Goal: Task Accomplishment & Management: Manage account settings

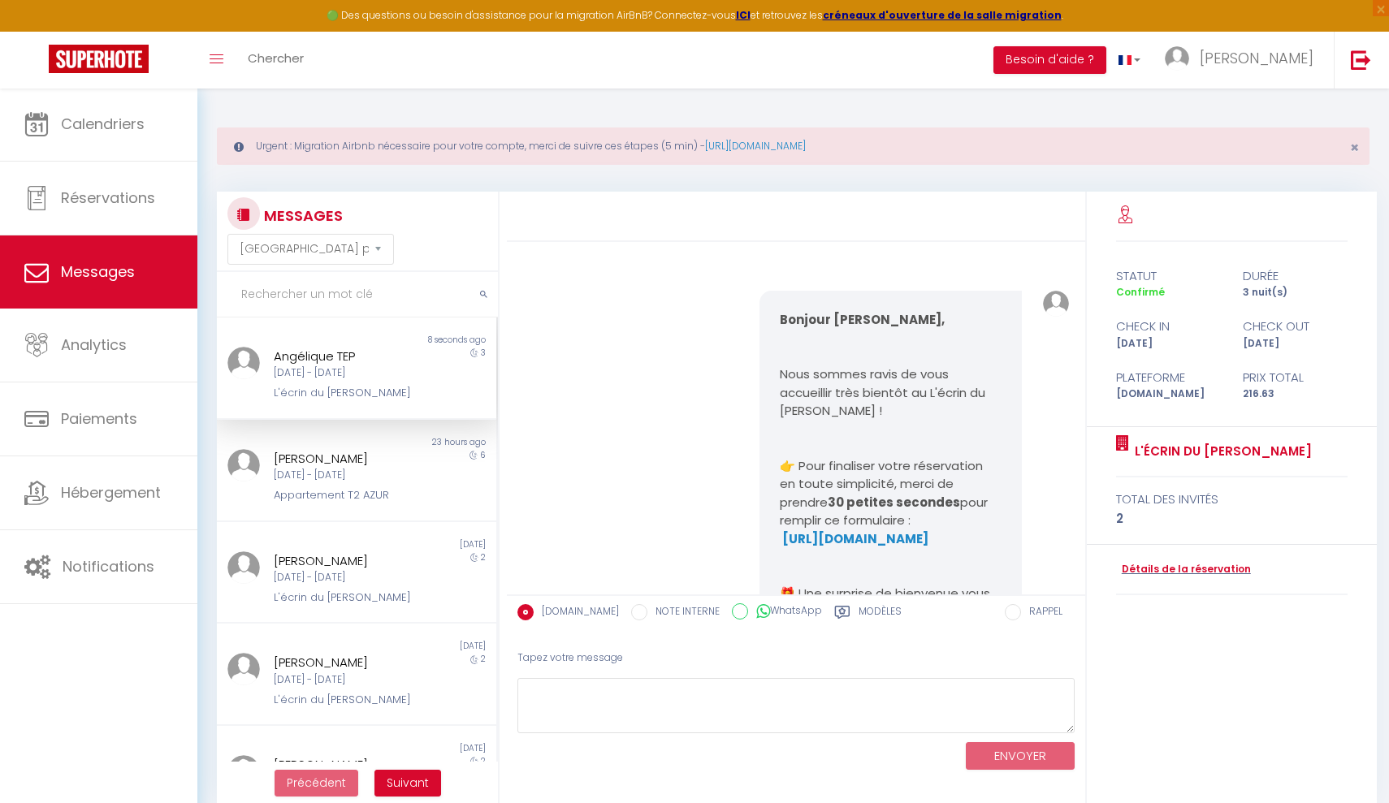
select select "message"
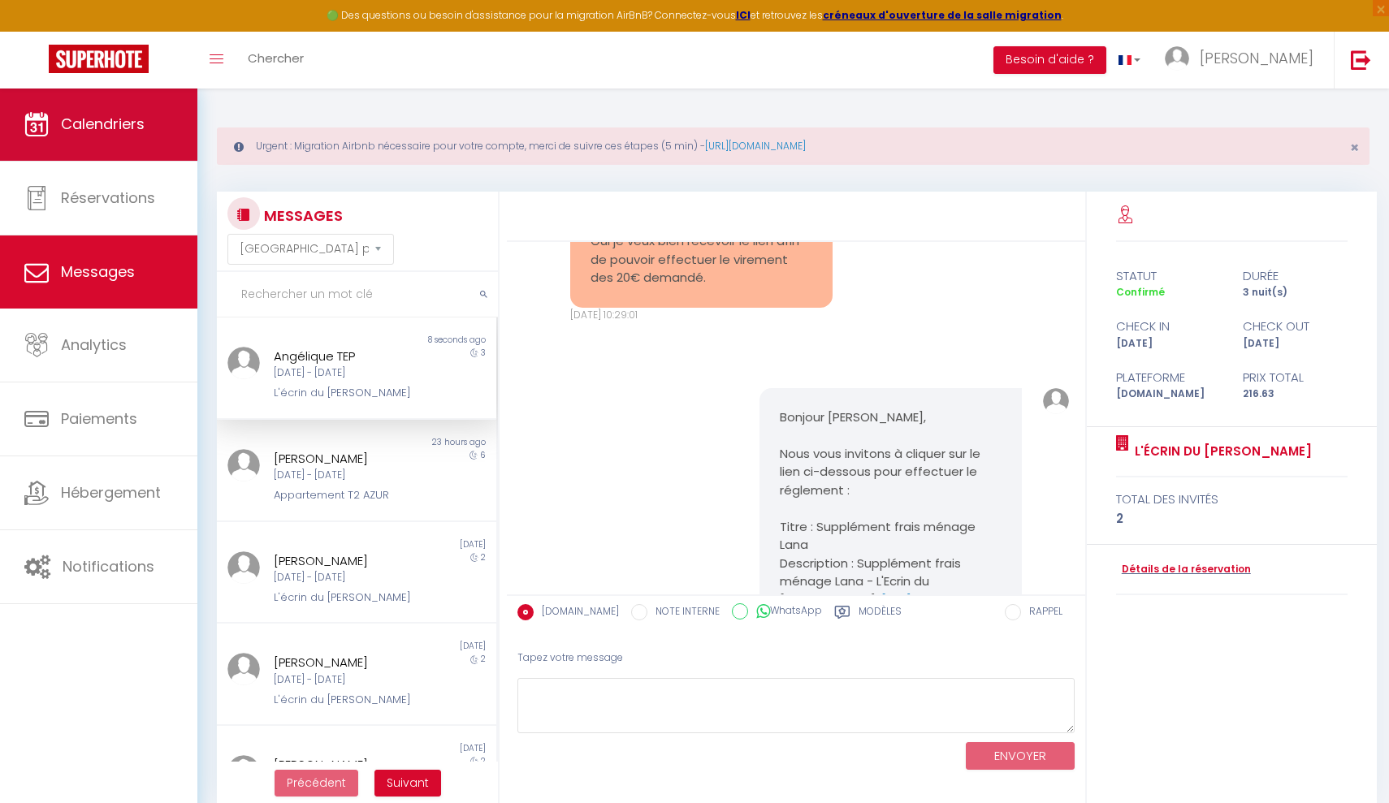
click at [134, 129] on span "Calendriers" at bounding box center [103, 124] width 84 height 20
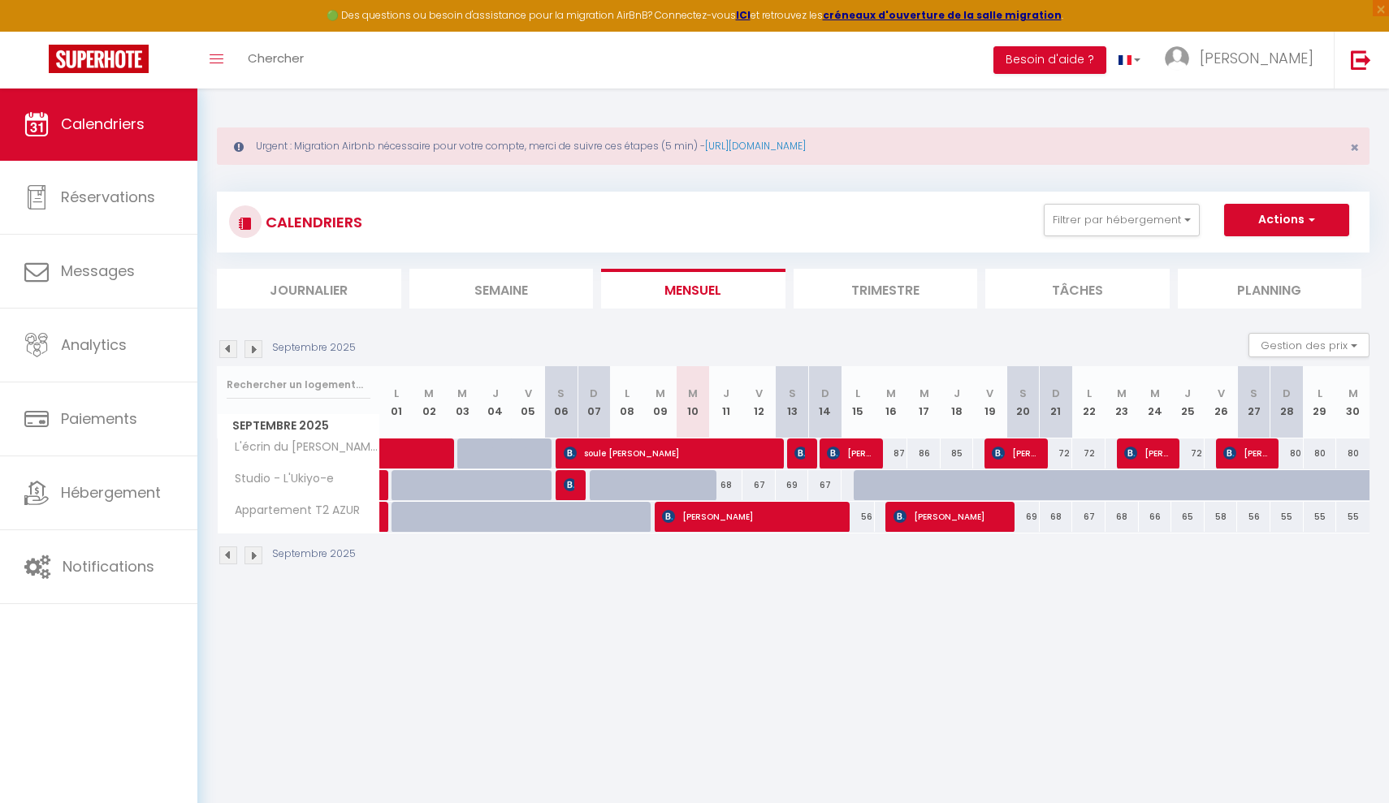
click at [255, 352] on img at bounding box center [254, 349] width 18 height 18
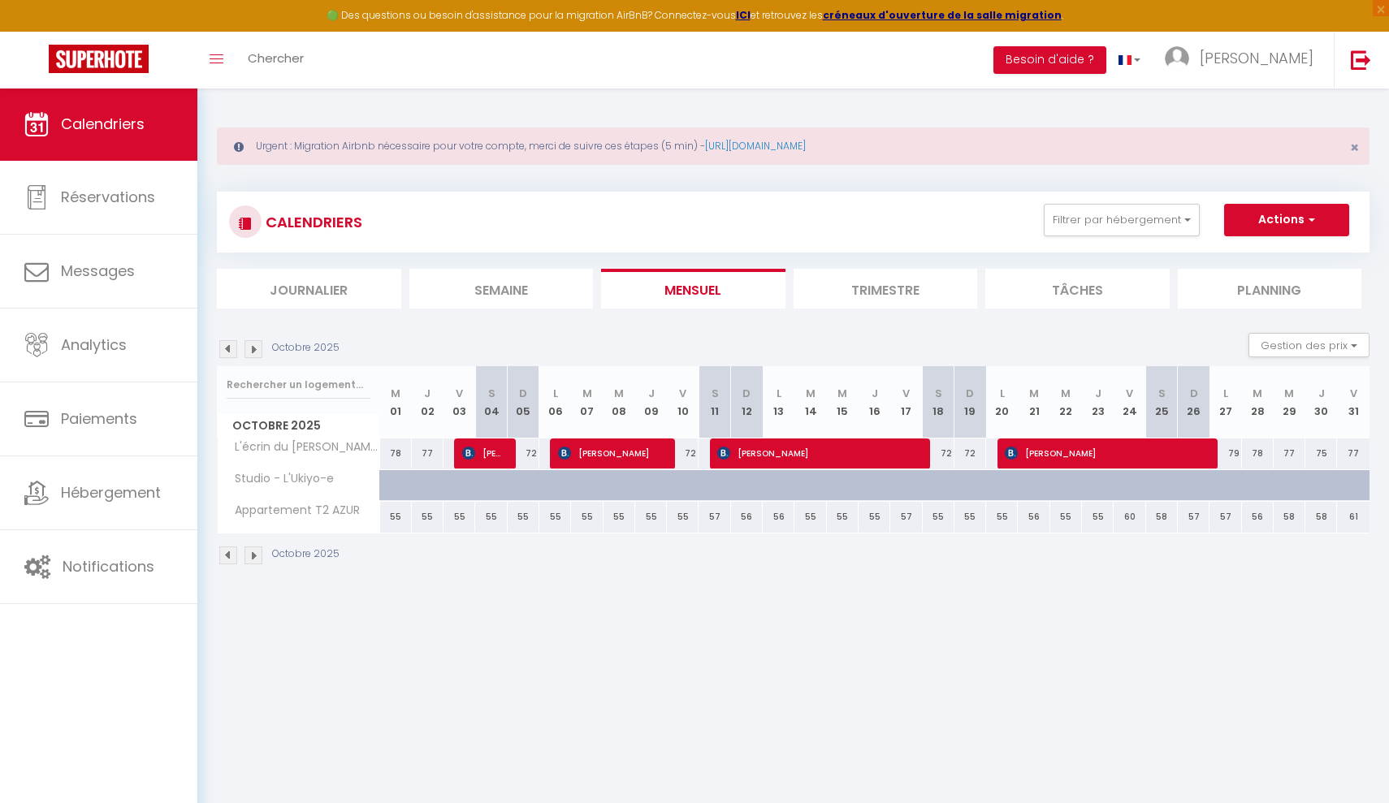
click at [255, 352] on img at bounding box center [254, 349] width 18 height 18
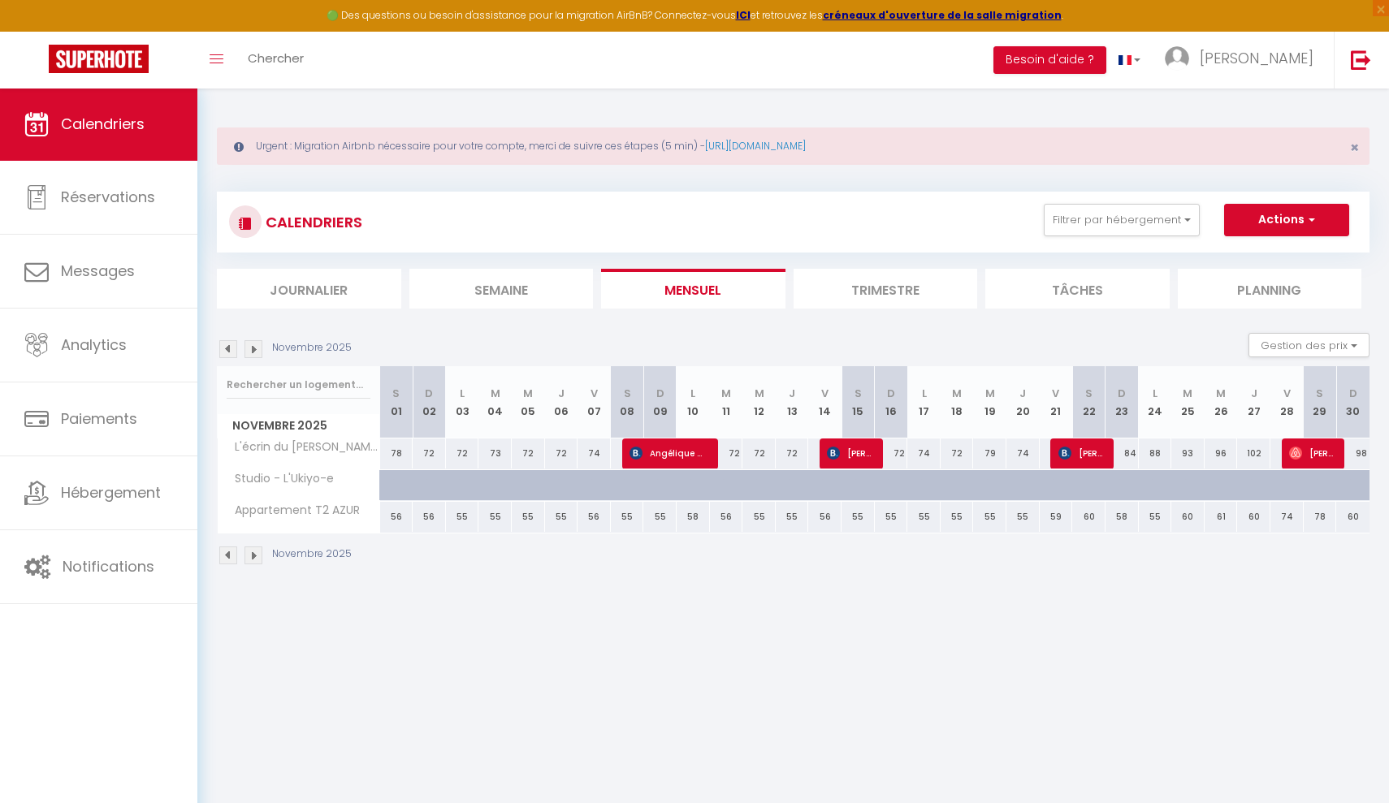
click at [255, 352] on img at bounding box center [254, 349] width 18 height 18
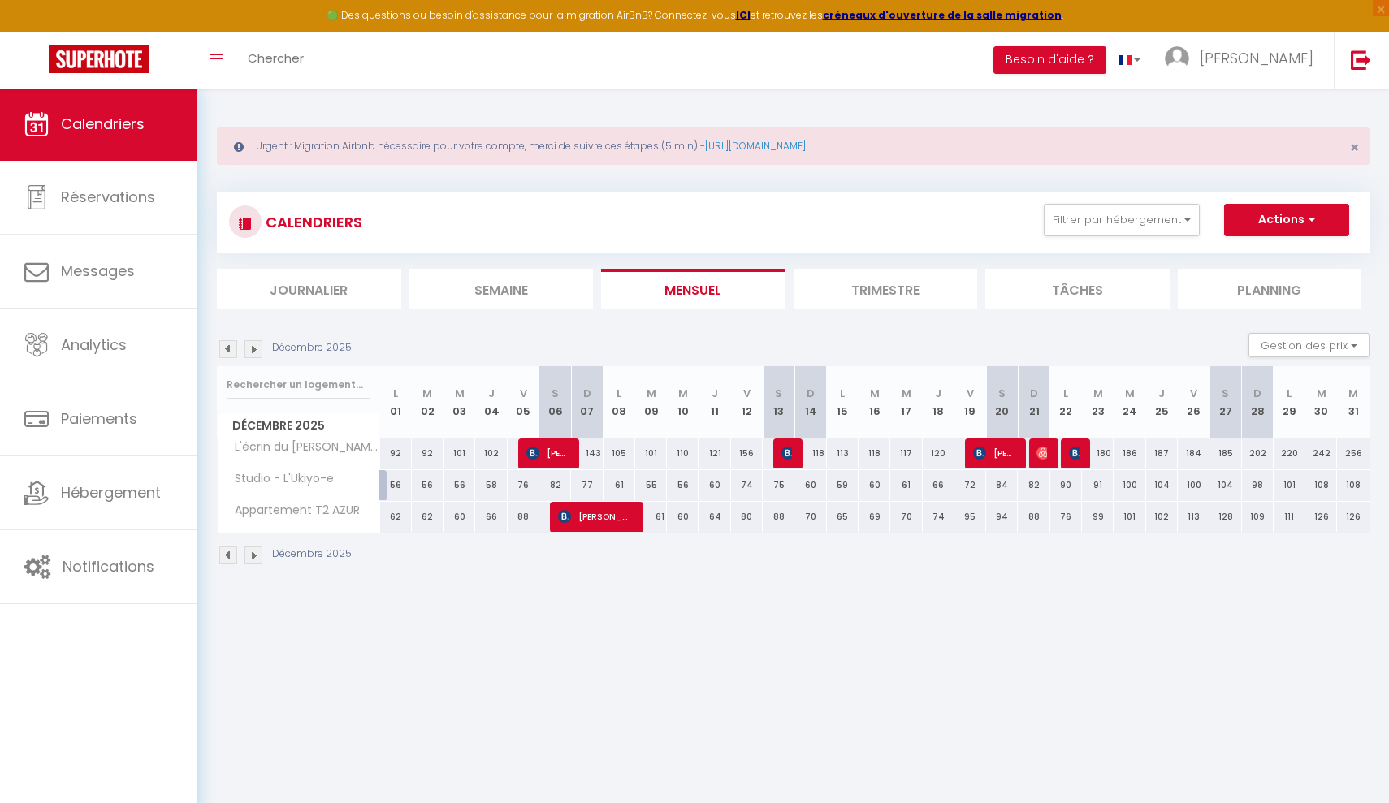
click at [226, 344] on img at bounding box center [228, 349] width 18 height 18
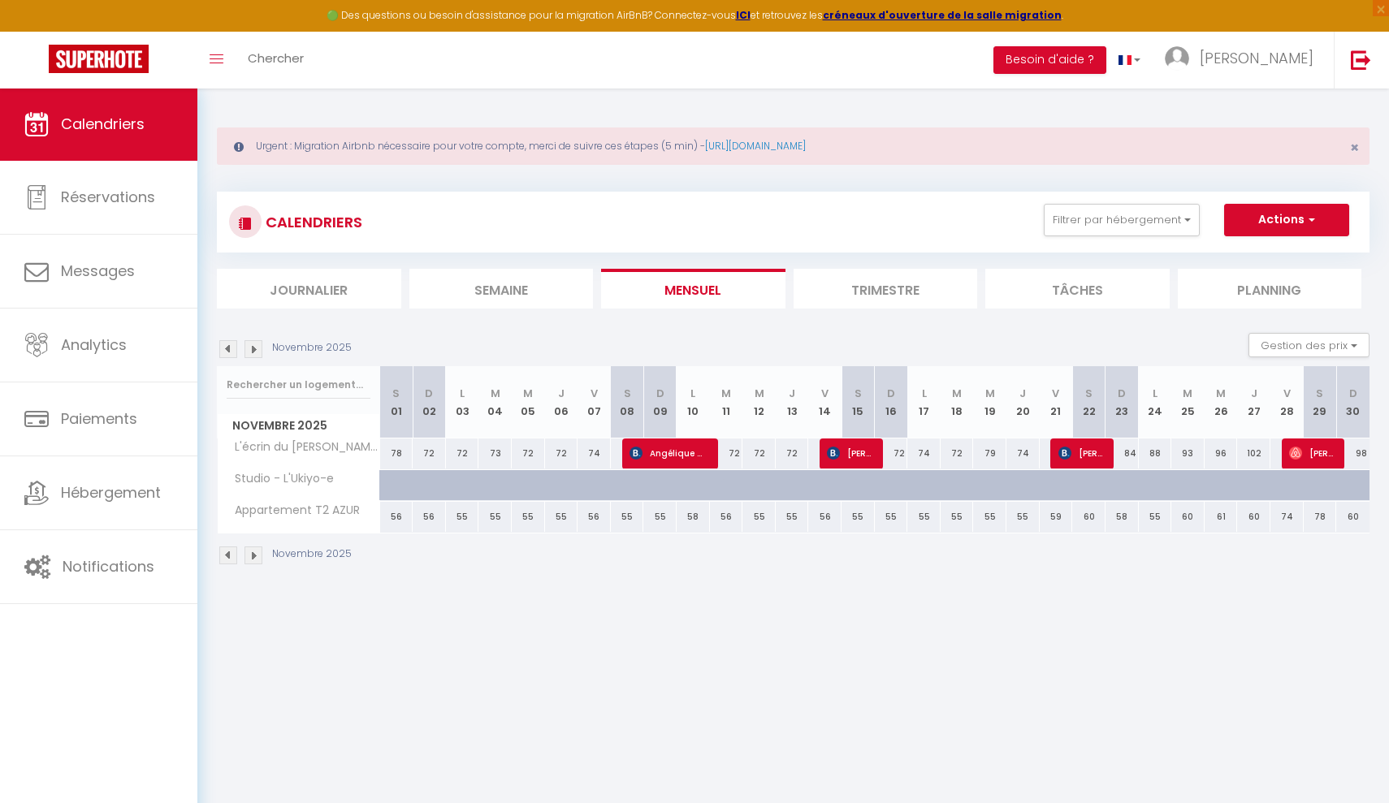
click at [226, 345] on img at bounding box center [228, 349] width 18 height 18
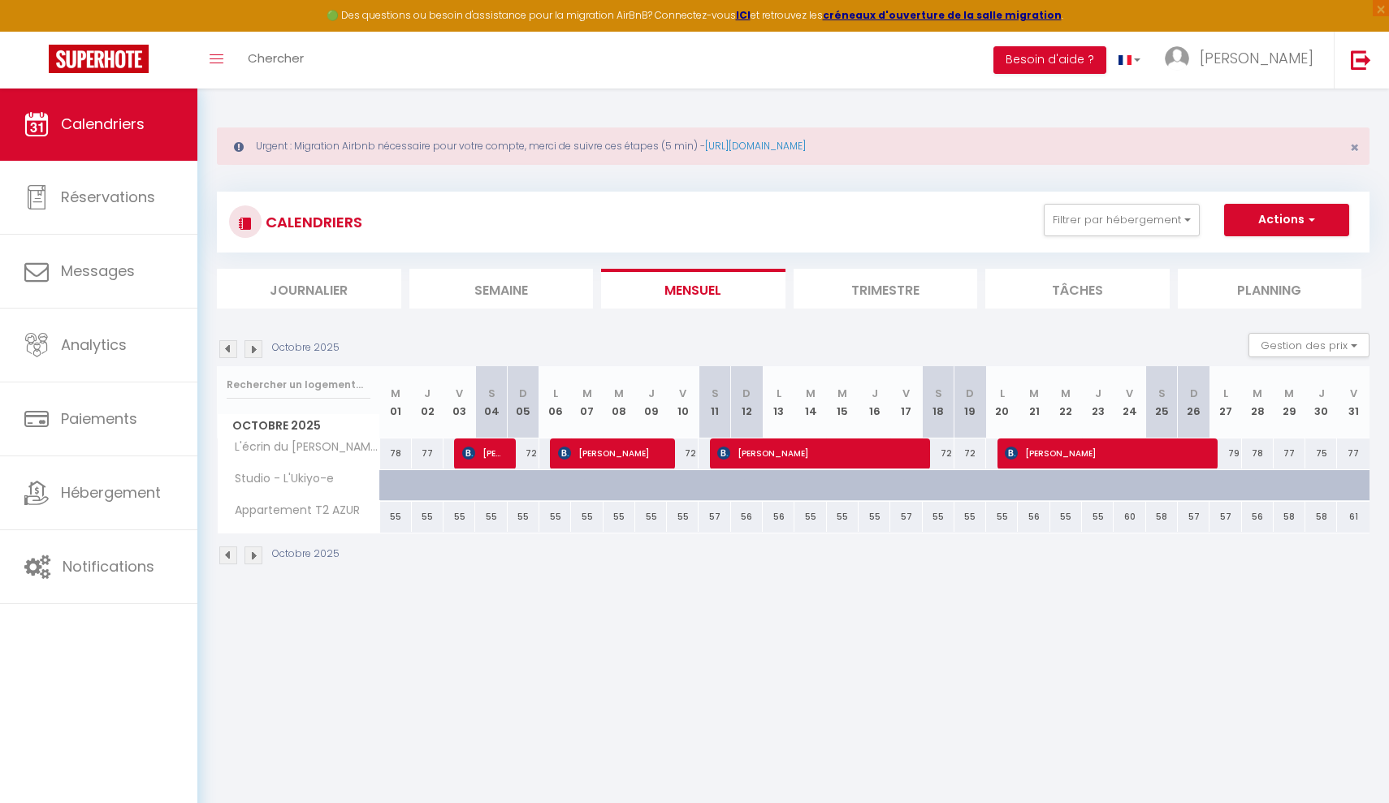
click at [226, 345] on img at bounding box center [228, 349] width 18 height 18
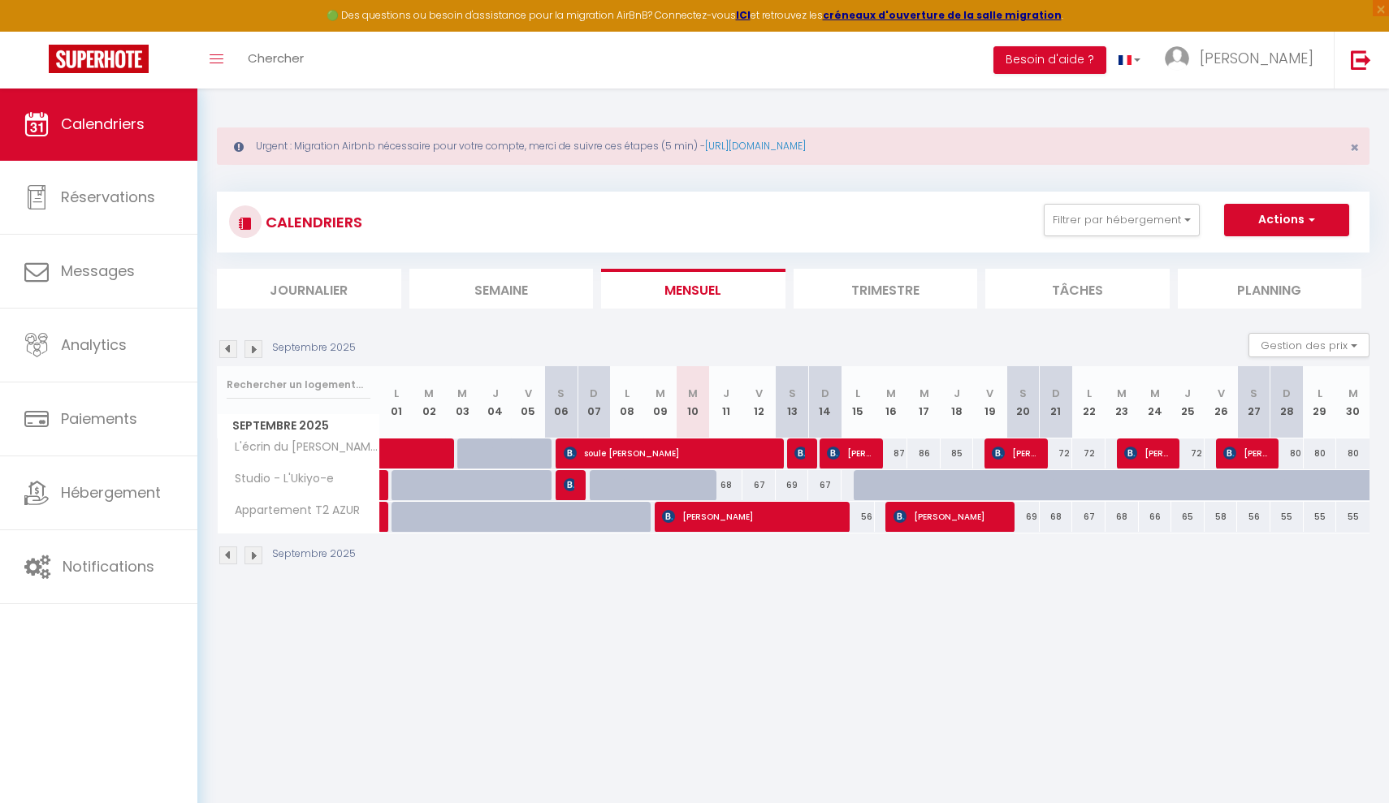
click at [256, 354] on img at bounding box center [254, 349] width 18 height 18
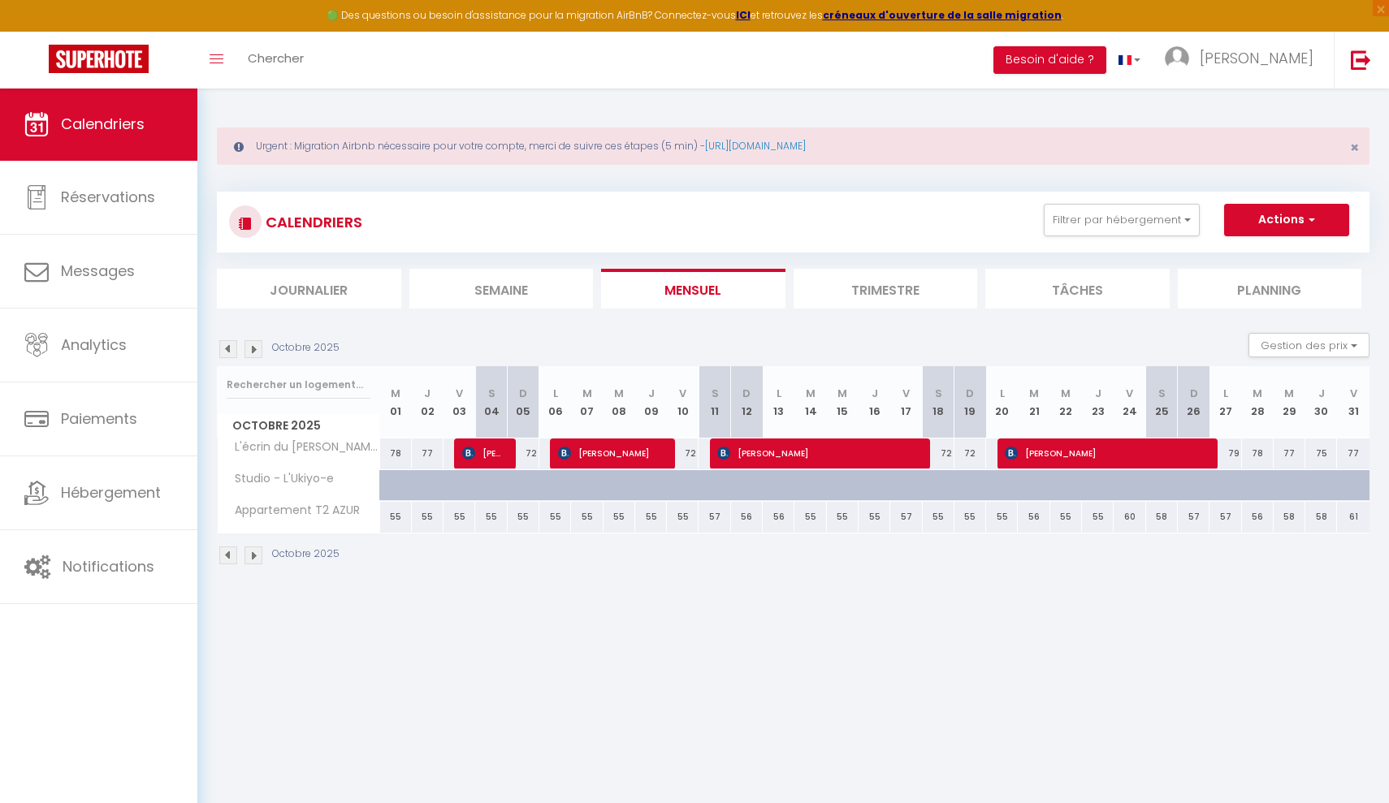
click at [256, 354] on img at bounding box center [254, 349] width 18 height 18
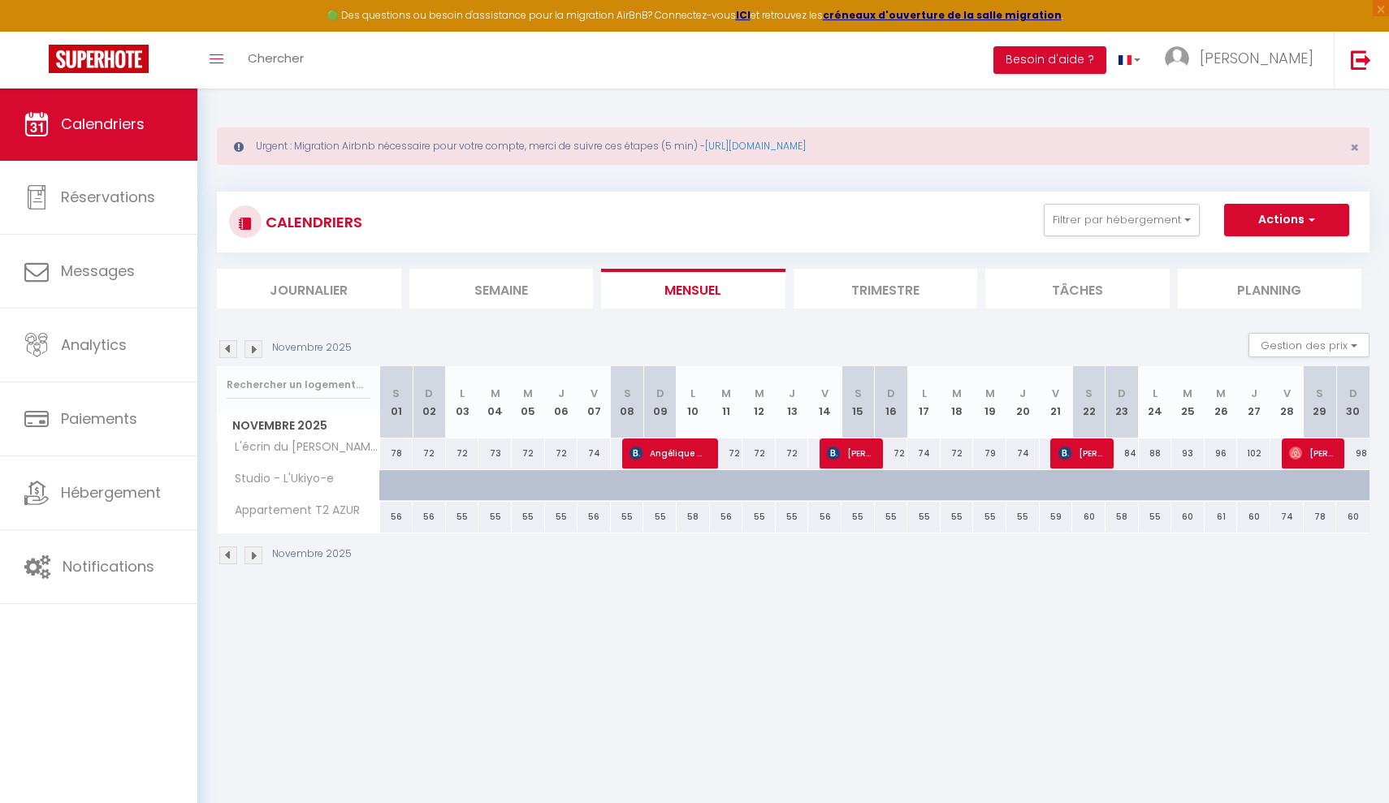
click at [256, 354] on img at bounding box center [254, 349] width 18 height 18
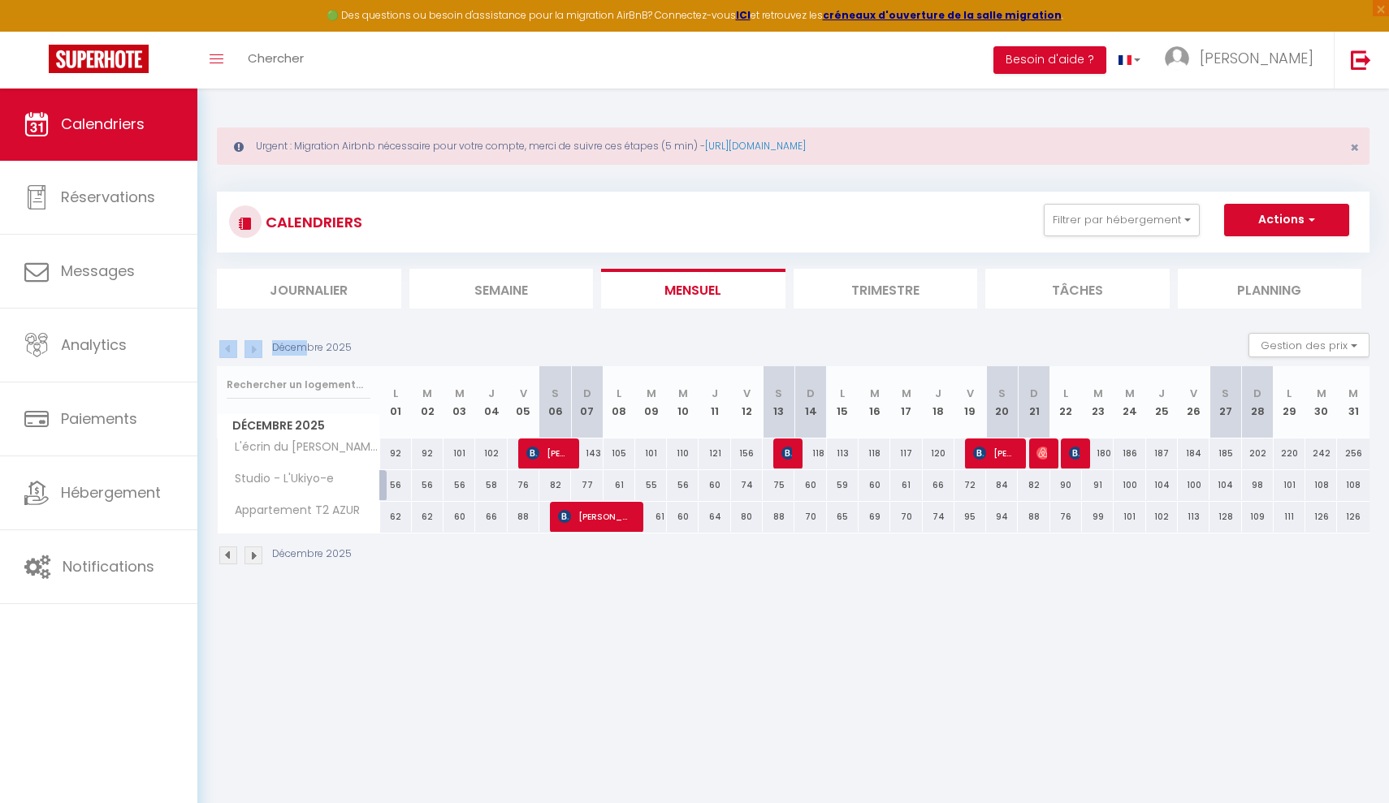
drag, startPoint x: 352, startPoint y: 348, endPoint x: 309, endPoint y: 341, distance: 43.5
click at [309, 341] on div "Décembre 2025" at bounding box center [287, 349] width 140 height 18
click at [391, 342] on div "[DATE] Gestion des prix Nb Nuits minimum Règles Disponibilité" at bounding box center [793, 349] width 1153 height 33
click at [229, 350] on img at bounding box center [228, 349] width 18 height 18
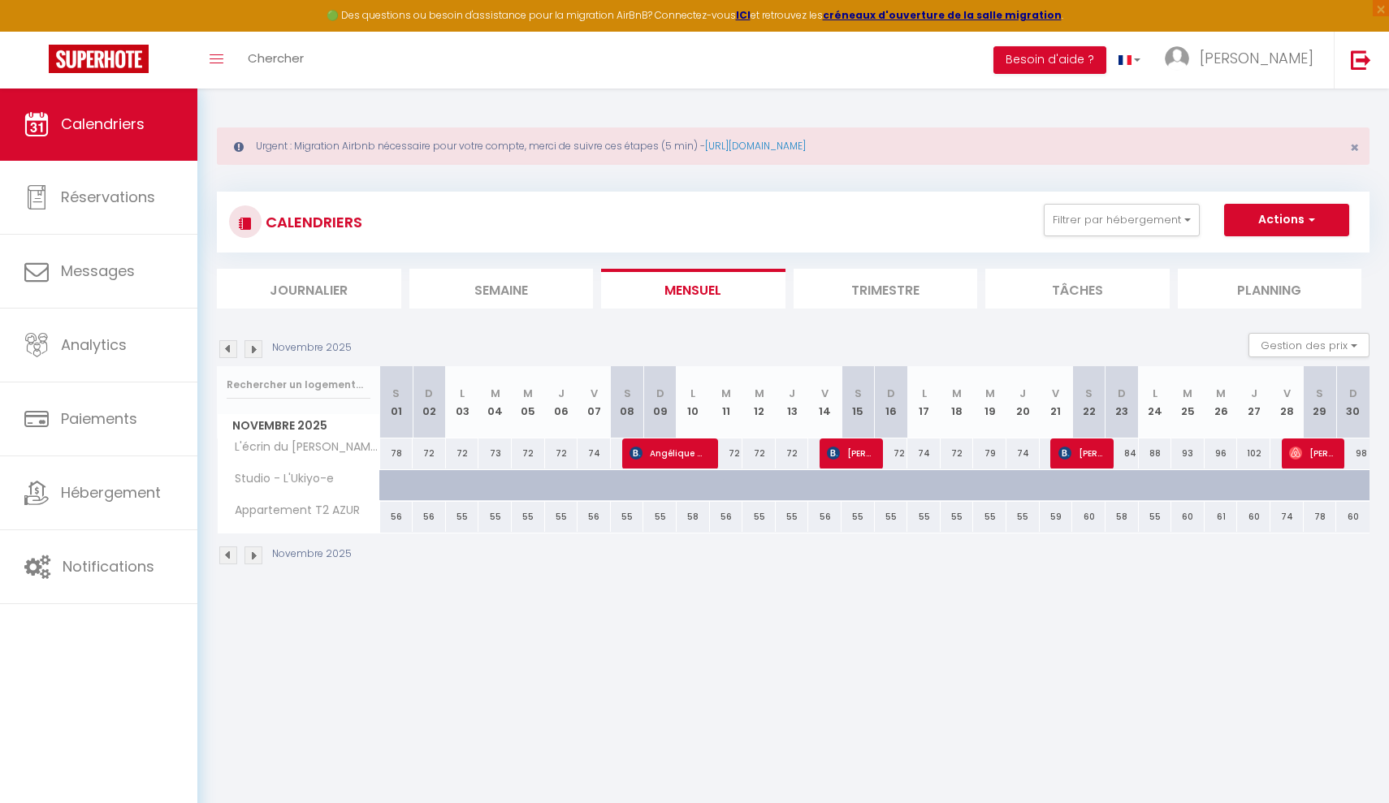
click at [229, 350] on img at bounding box center [228, 349] width 18 height 18
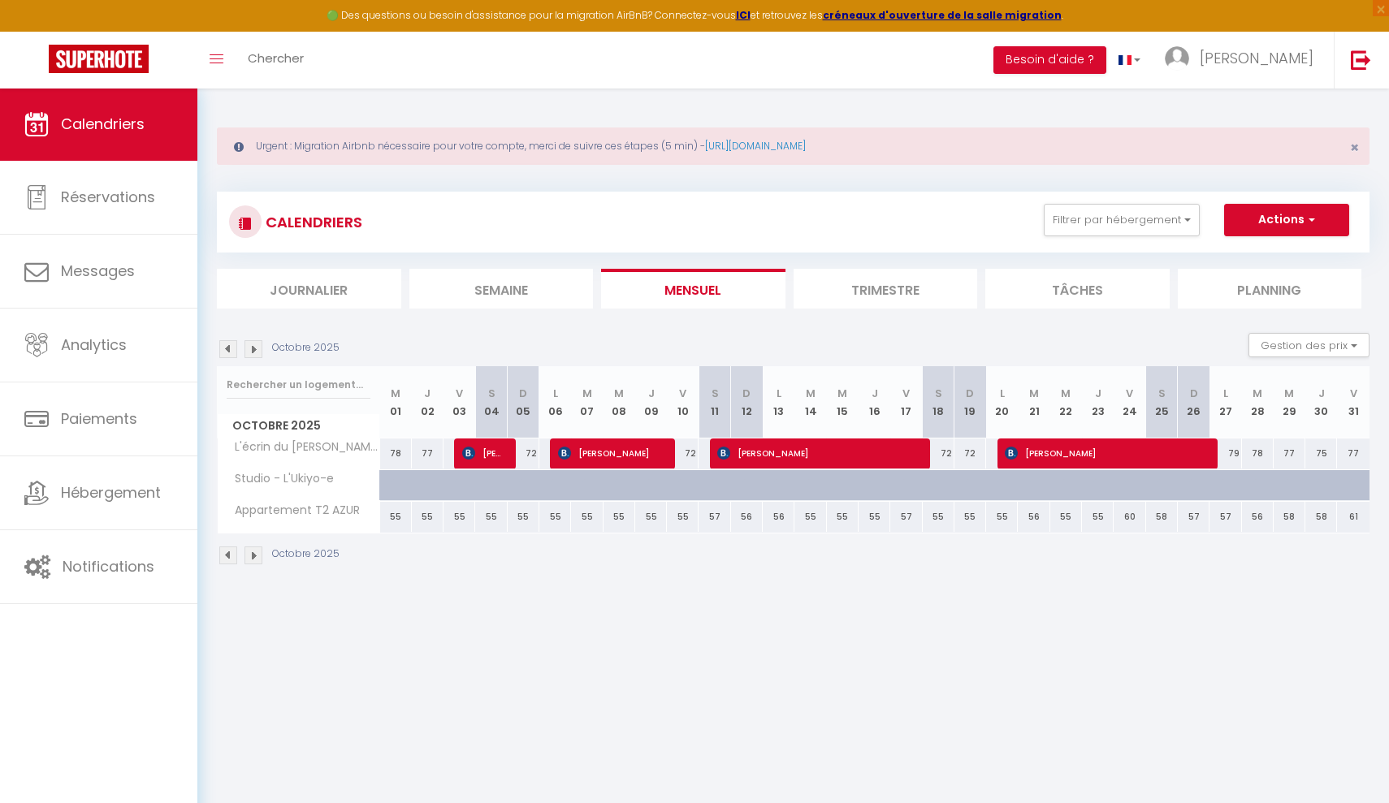
click at [229, 350] on img at bounding box center [228, 349] width 18 height 18
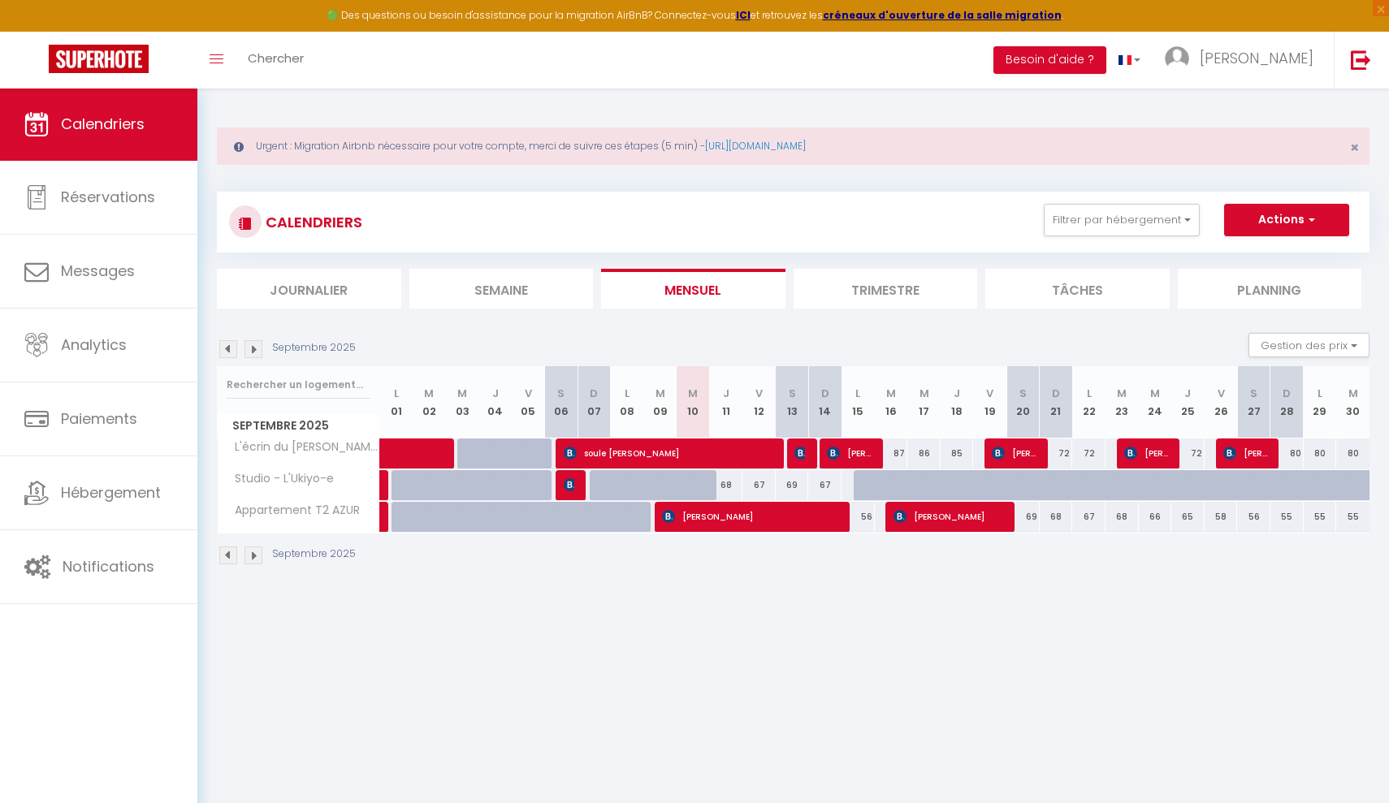
click at [256, 347] on img at bounding box center [254, 349] width 18 height 18
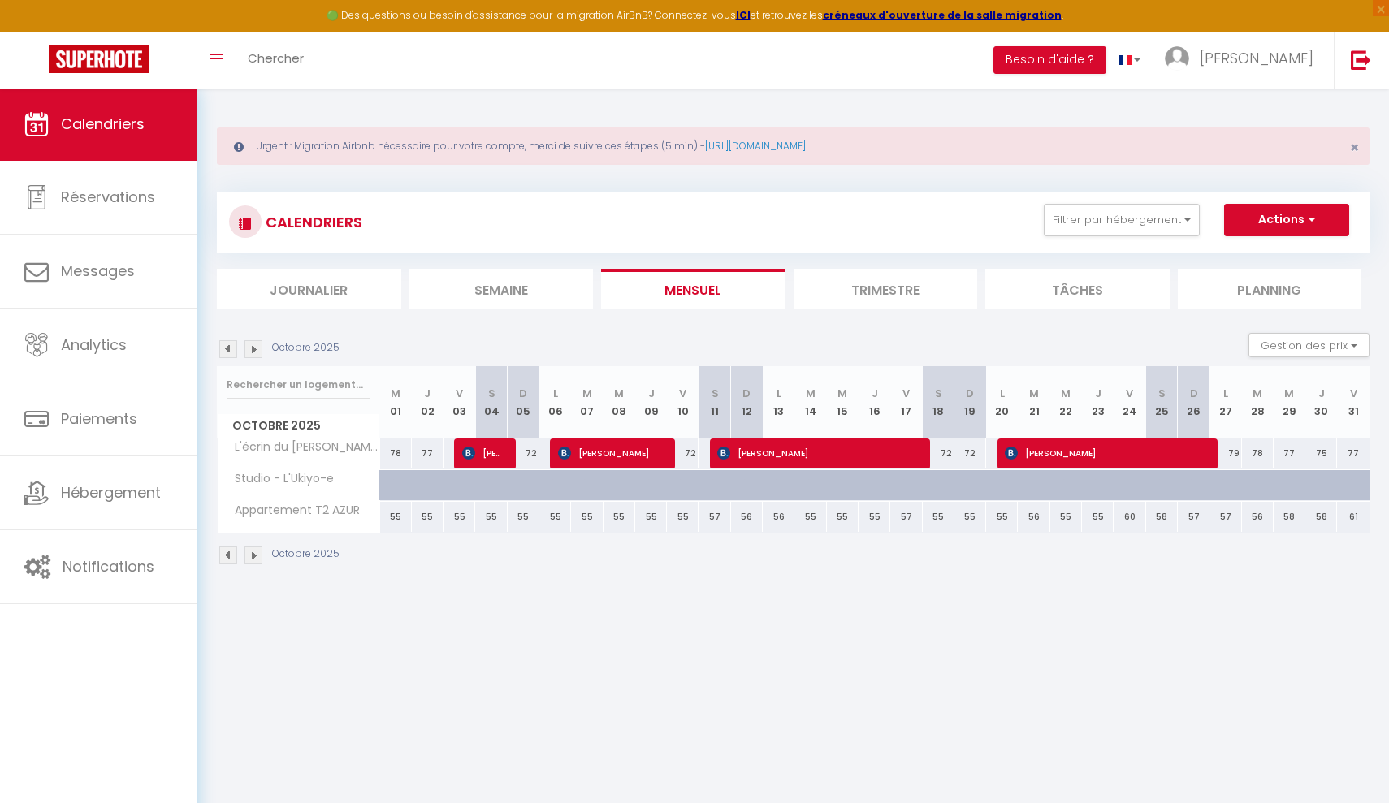
click at [256, 347] on img at bounding box center [254, 349] width 18 height 18
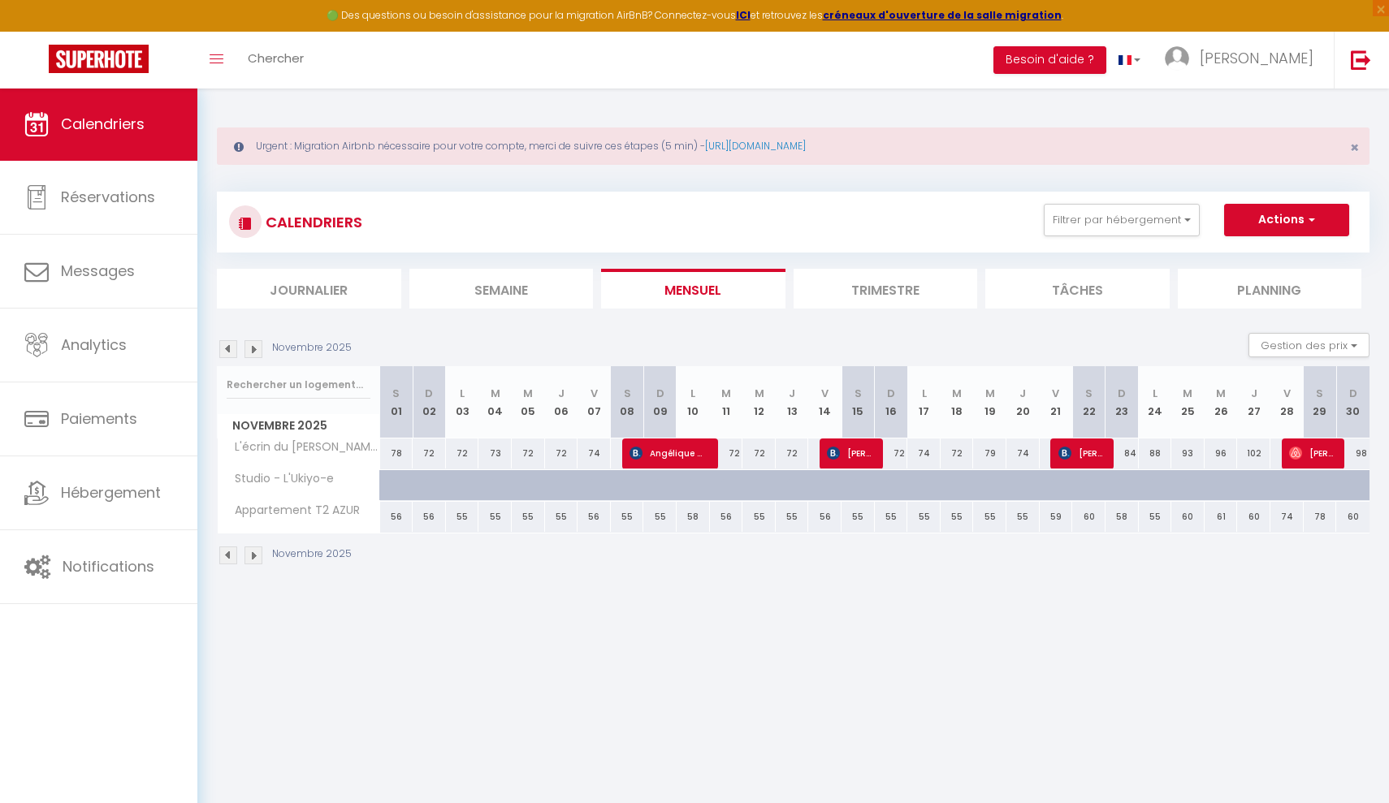
click at [225, 353] on img at bounding box center [228, 349] width 18 height 18
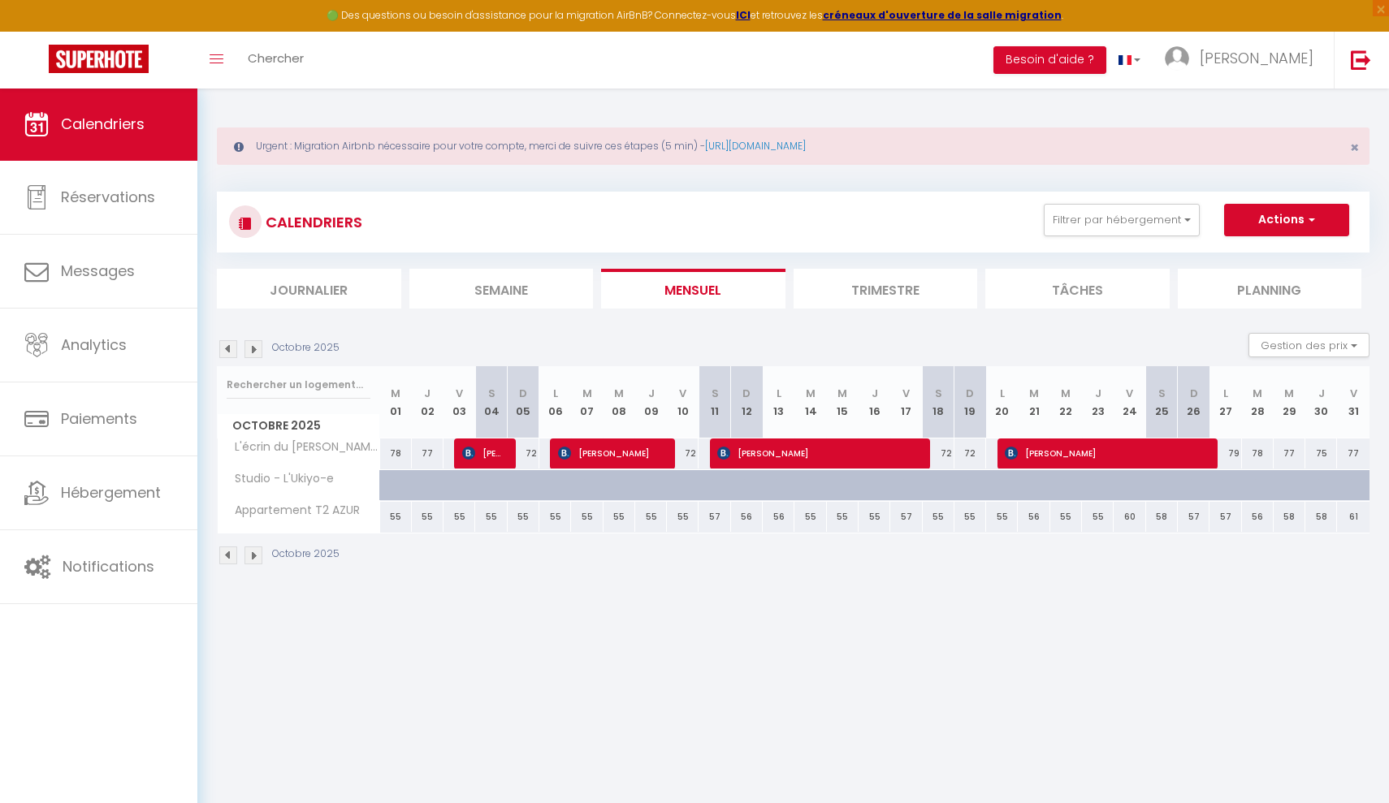
click at [231, 351] on img at bounding box center [228, 349] width 18 height 18
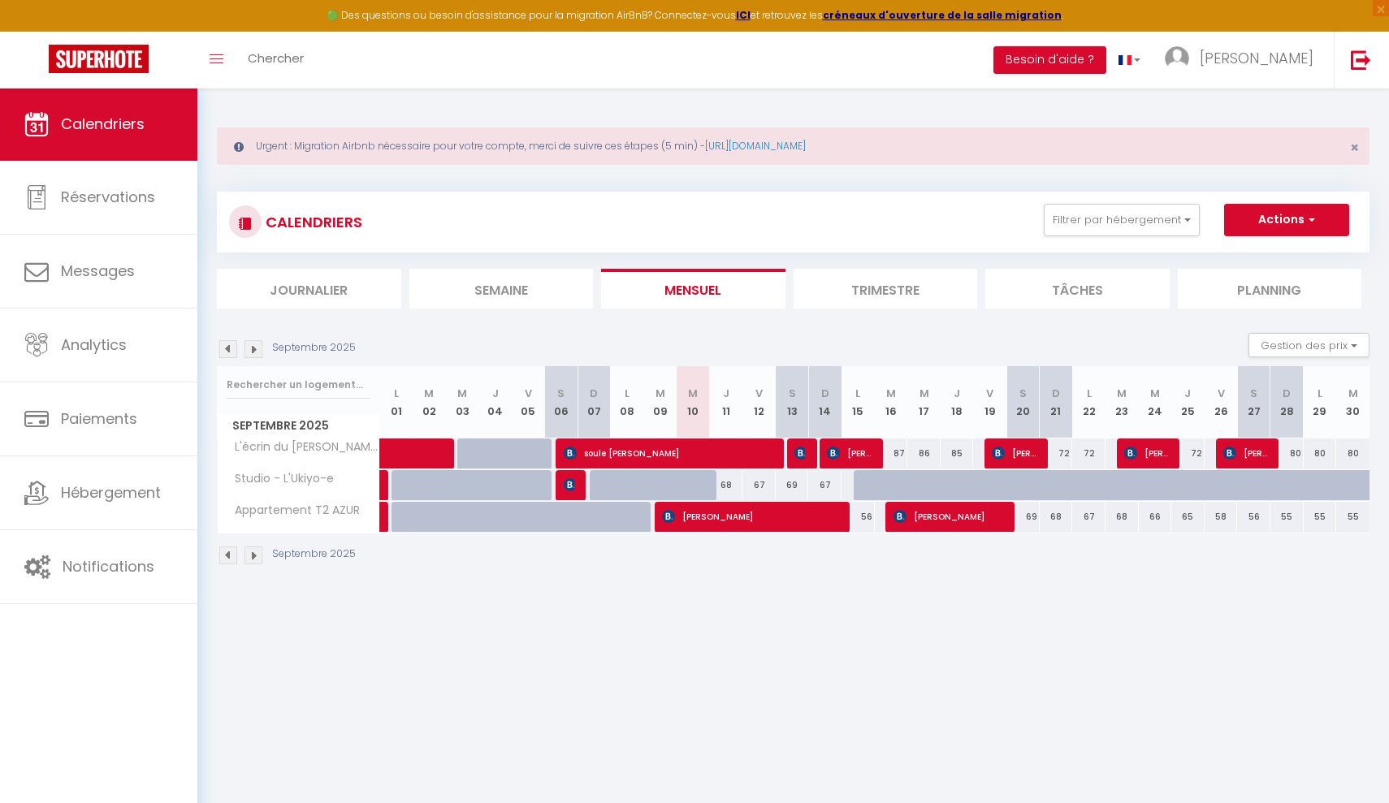
click at [944, 517] on span "[PERSON_NAME]" at bounding box center [949, 516] width 111 height 31
select select "OK"
select select "KO"
select select "1"
select select "0"
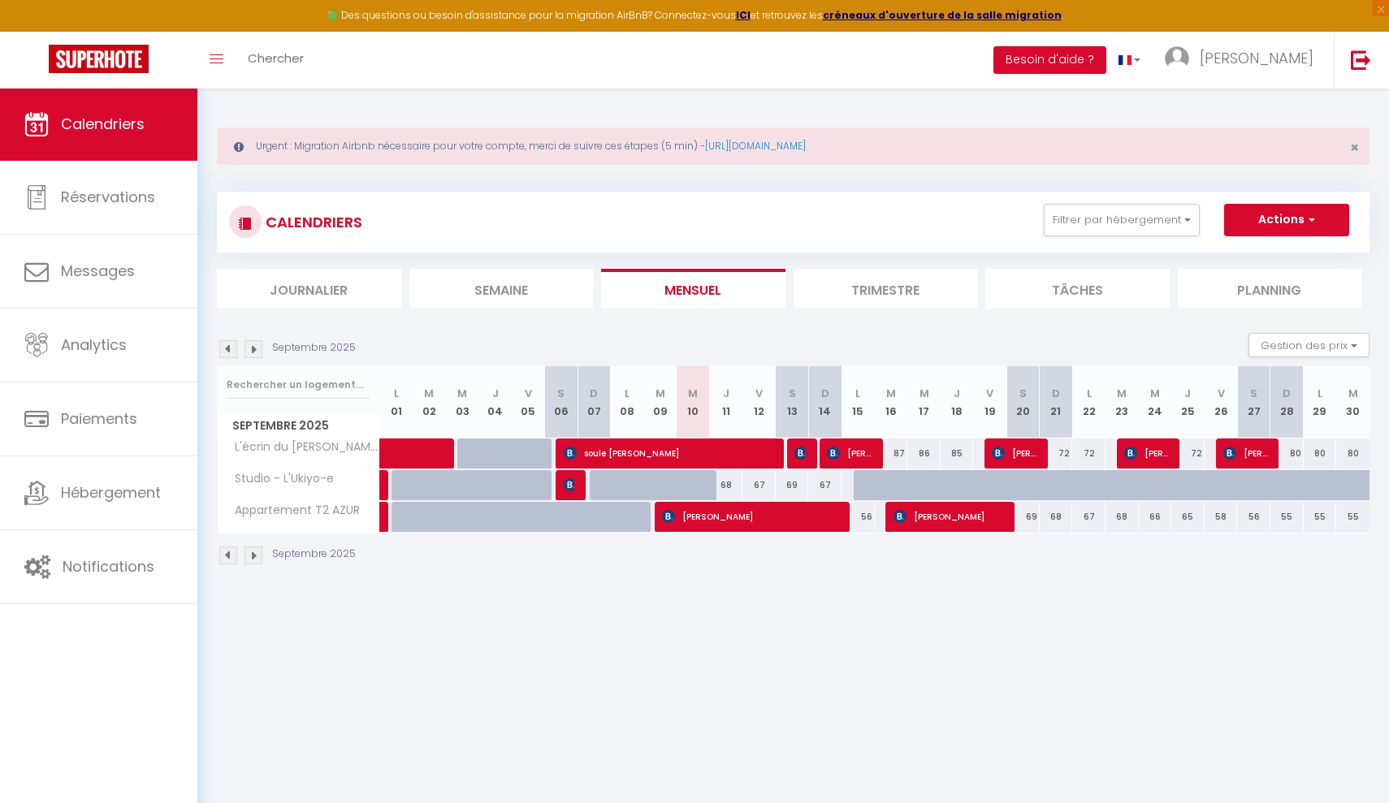
select select "1"
select select
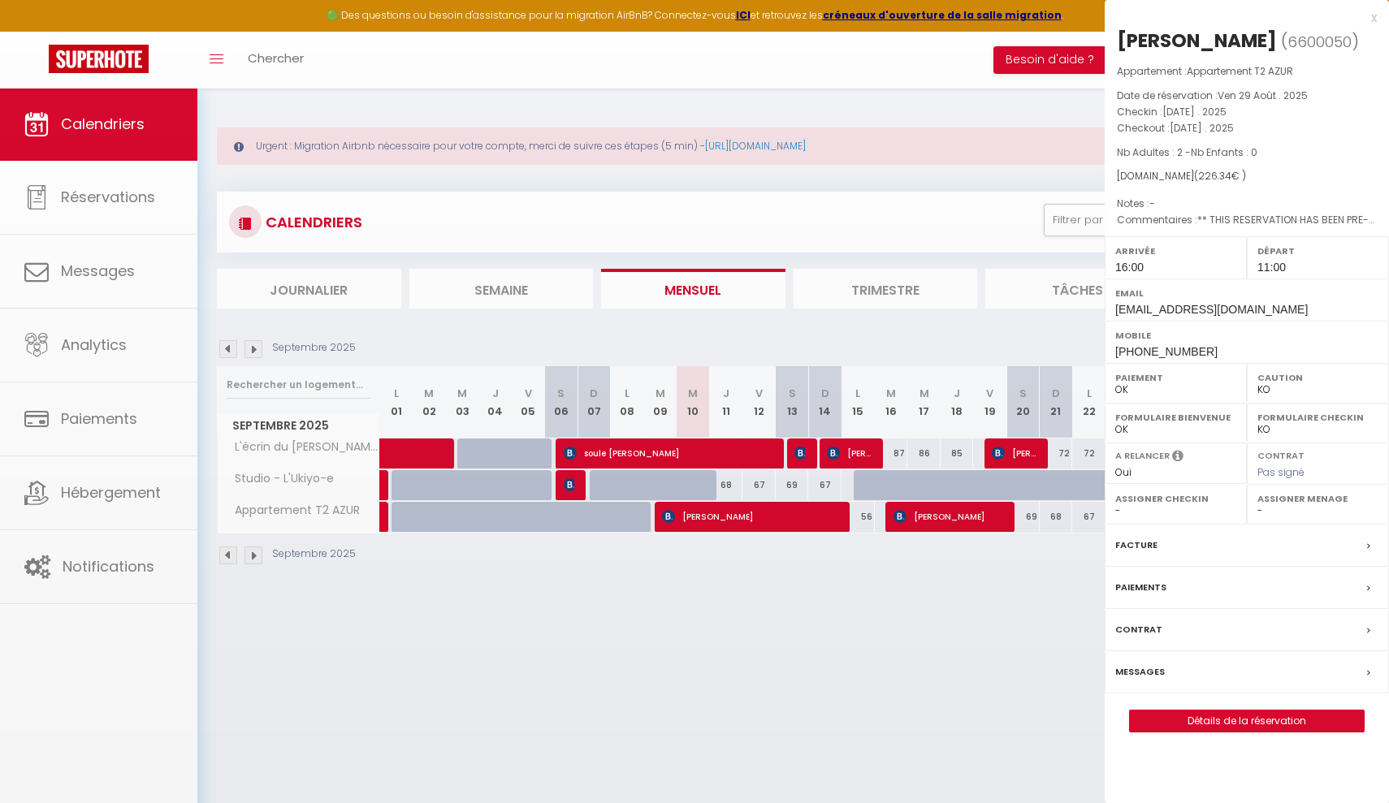
select select "51273"
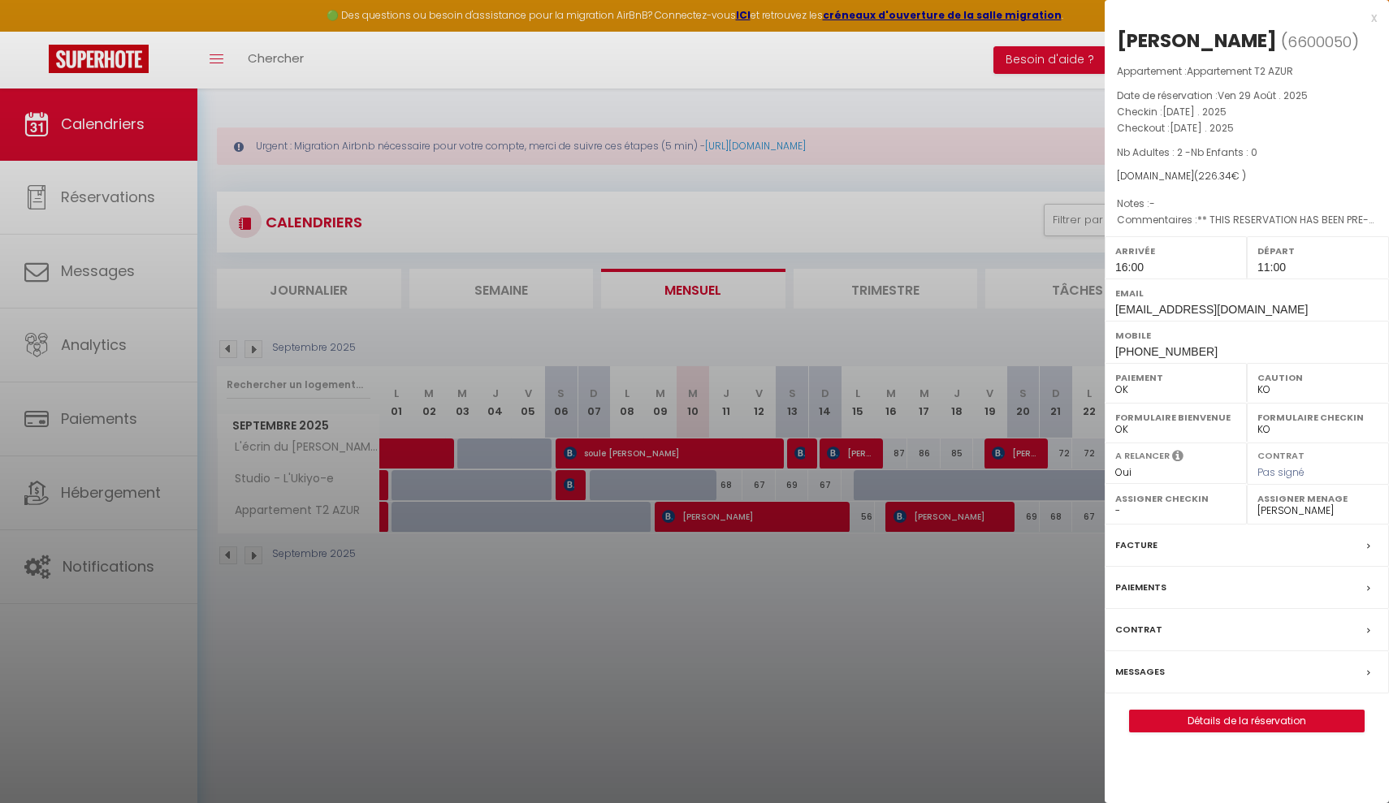
click at [929, 545] on div at bounding box center [694, 401] width 1389 height 803
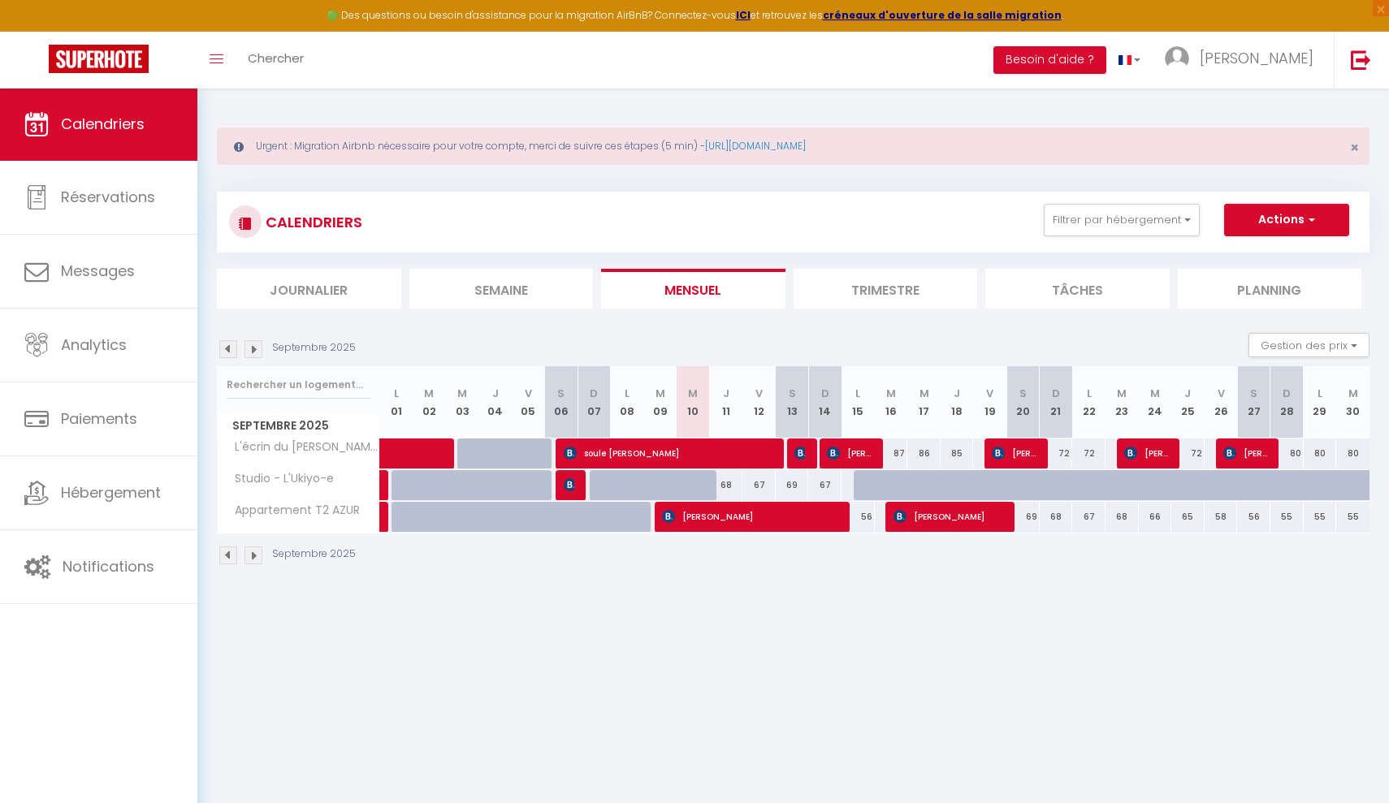
click at [799, 520] on span "[PERSON_NAME]" at bounding box center [751, 516] width 178 height 31
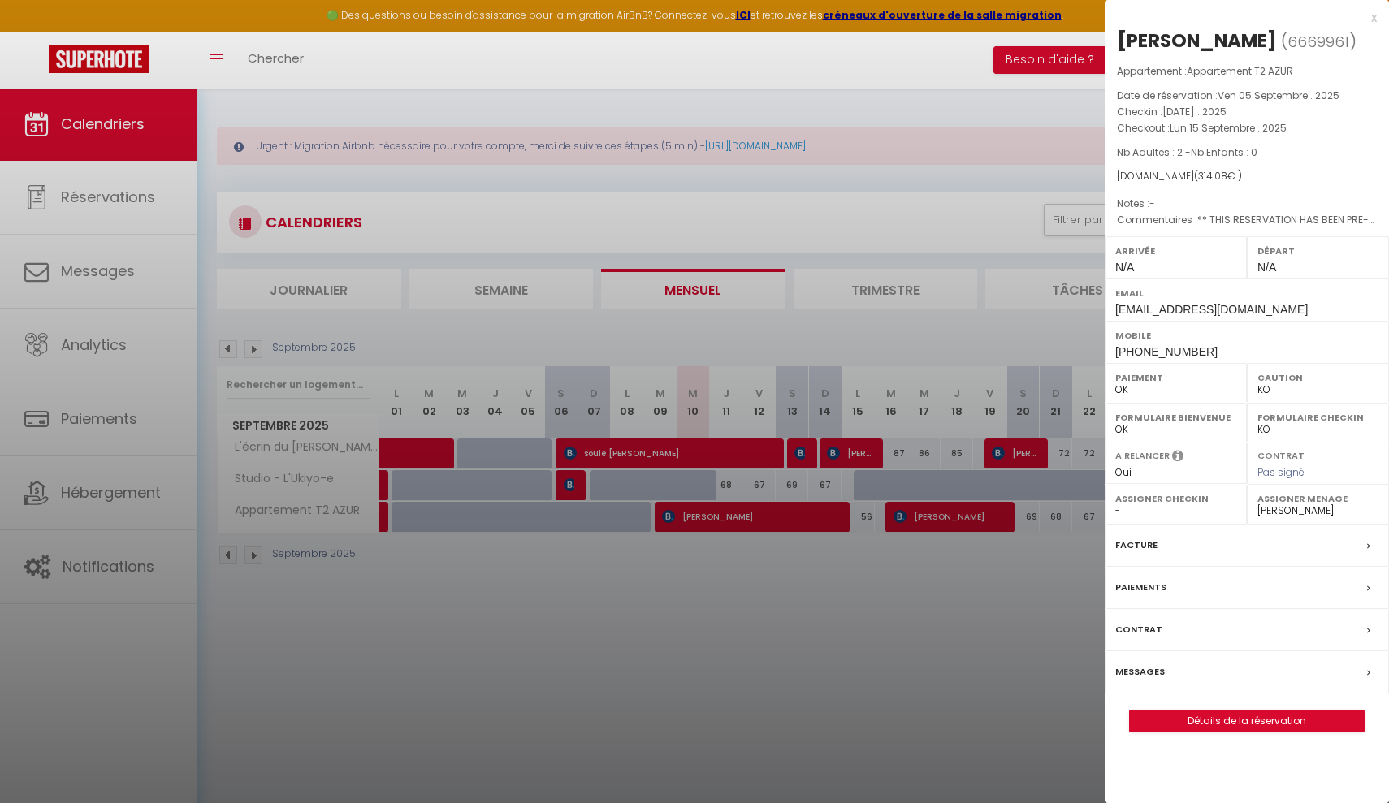
click at [811, 580] on div at bounding box center [694, 401] width 1389 height 803
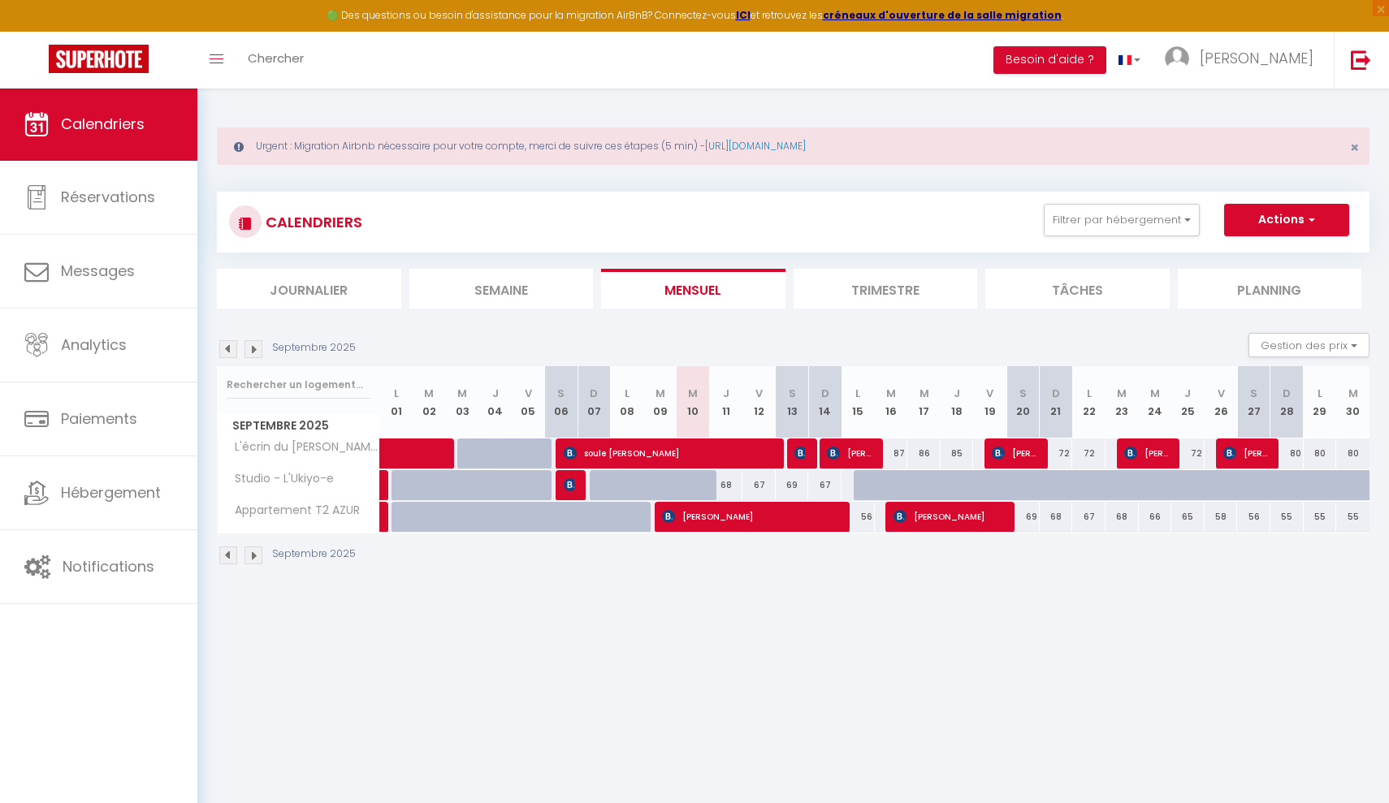
click at [1019, 451] on span "[PERSON_NAME]" at bounding box center [1014, 453] width 45 height 31
select select "1"
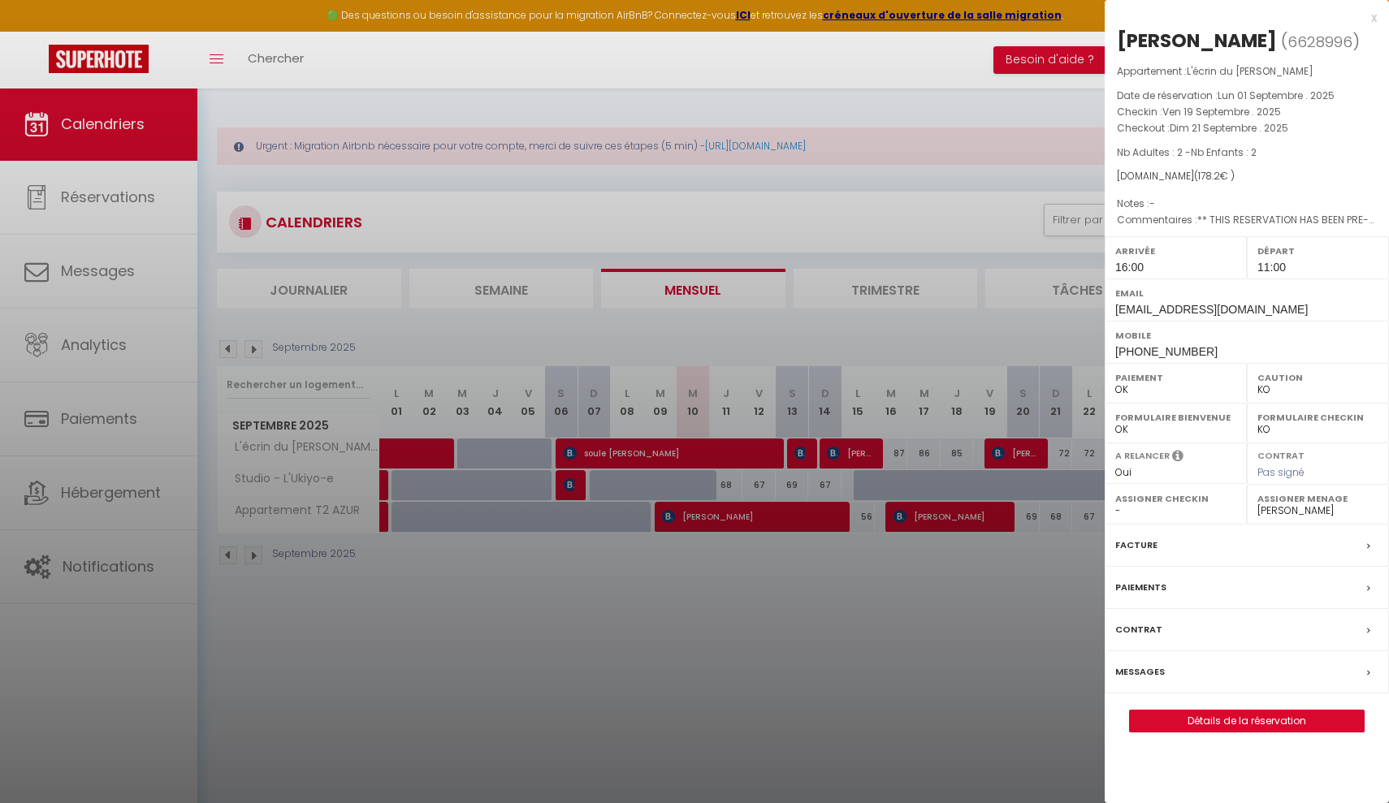
click at [916, 661] on div at bounding box center [694, 401] width 1389 height 803
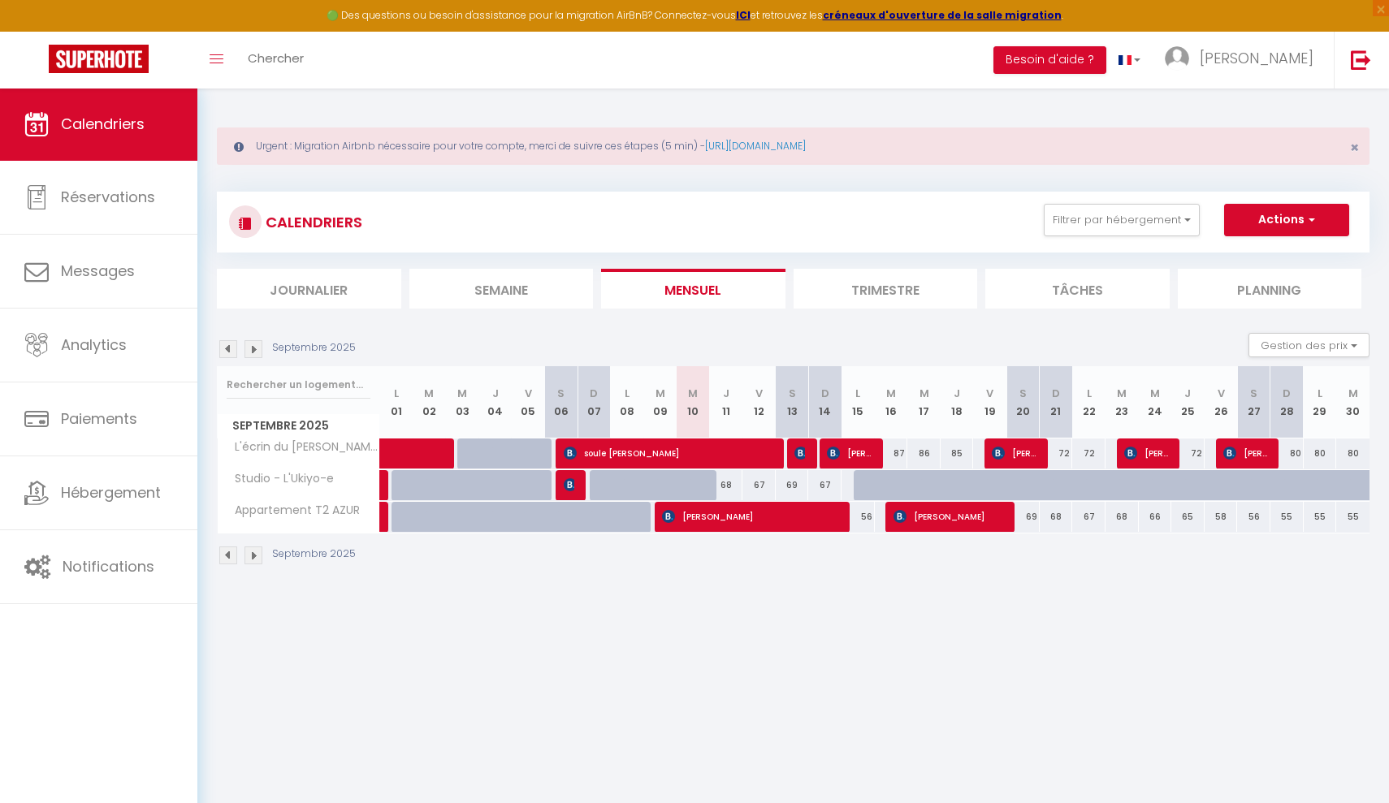
click at [1147, 455] on span "[PERSON_NAME]" at bounding box center [1146, 453] width 45 height 31
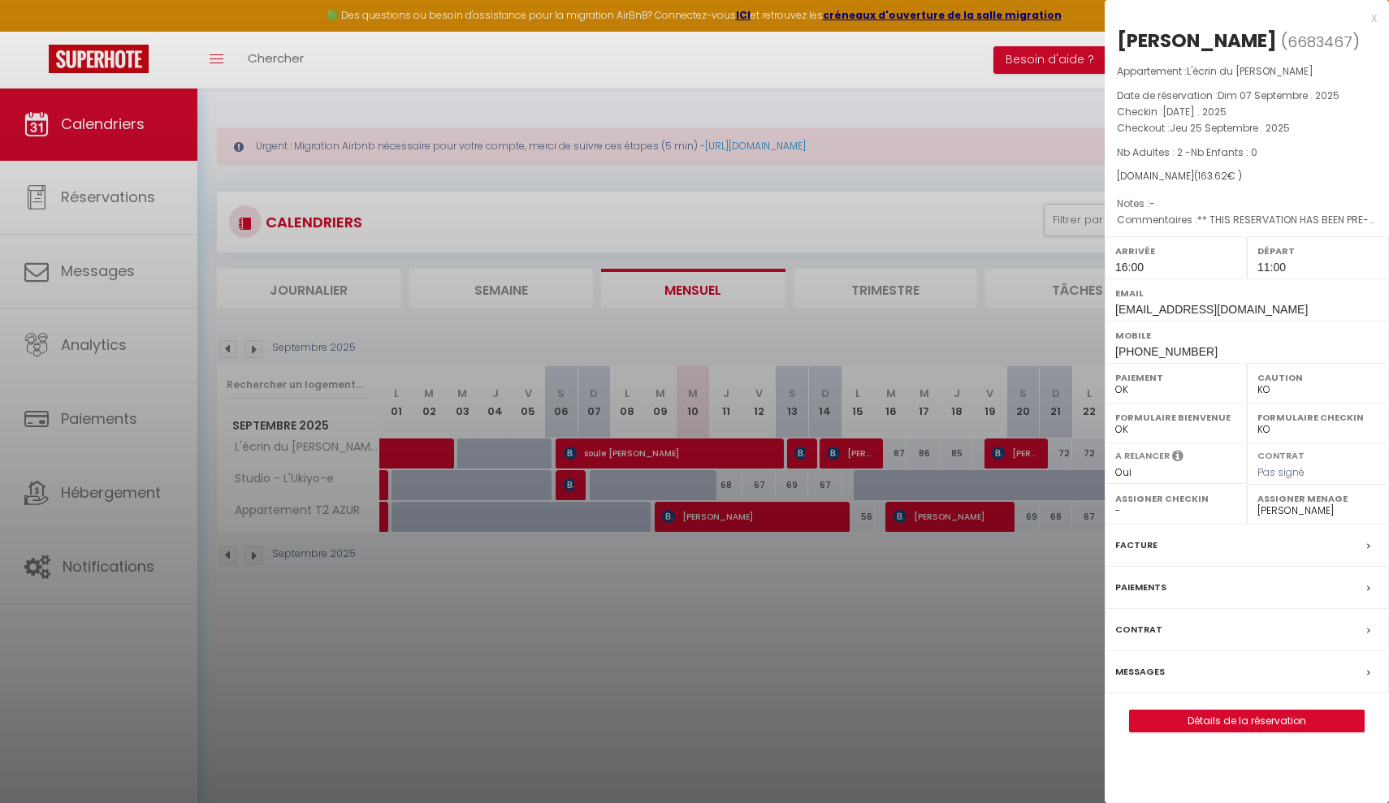
click at [990, 593] on div at bounding box center [694, 401] width 1389 height 803
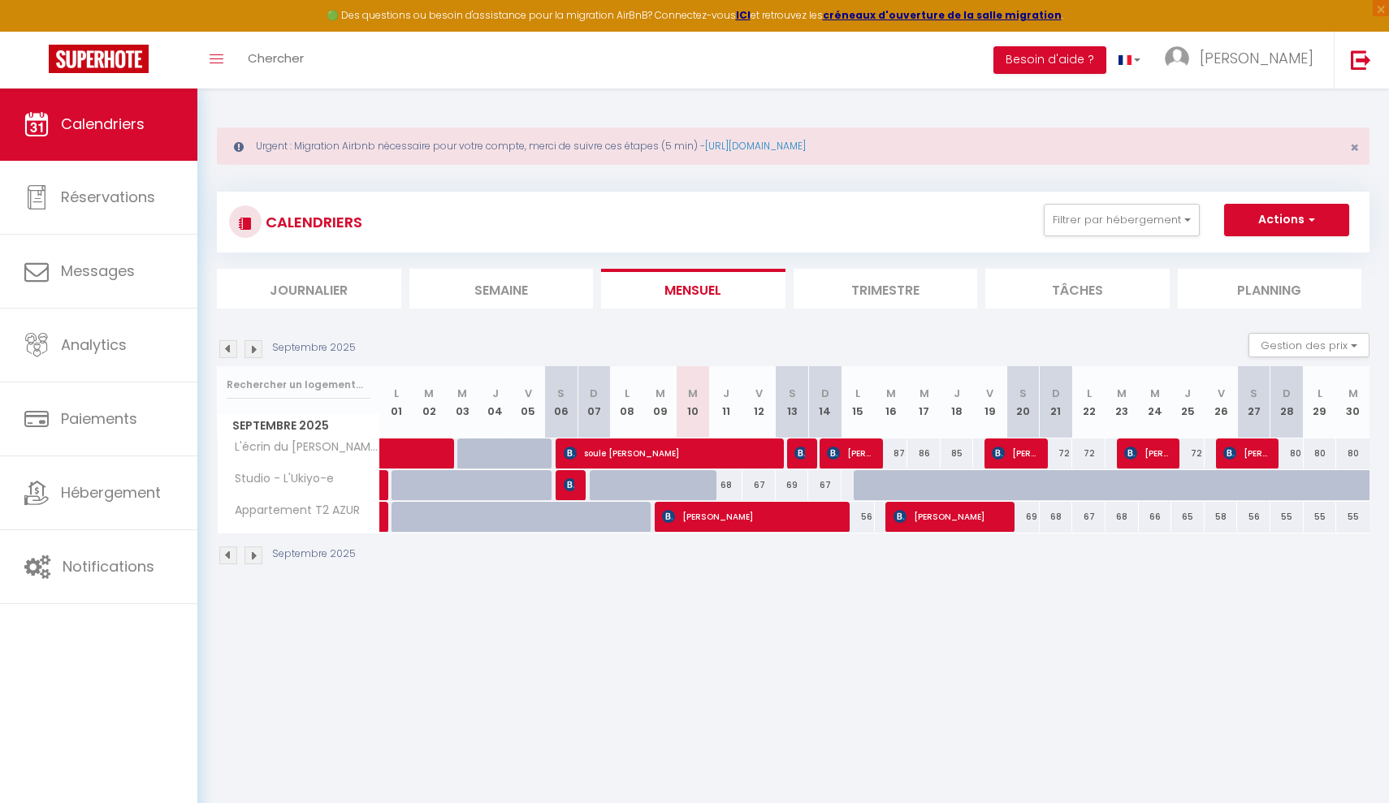
click at [1239, 457] on span "[PERSON_NAME]" at bounding box center [1245, 453] width 45 height 31
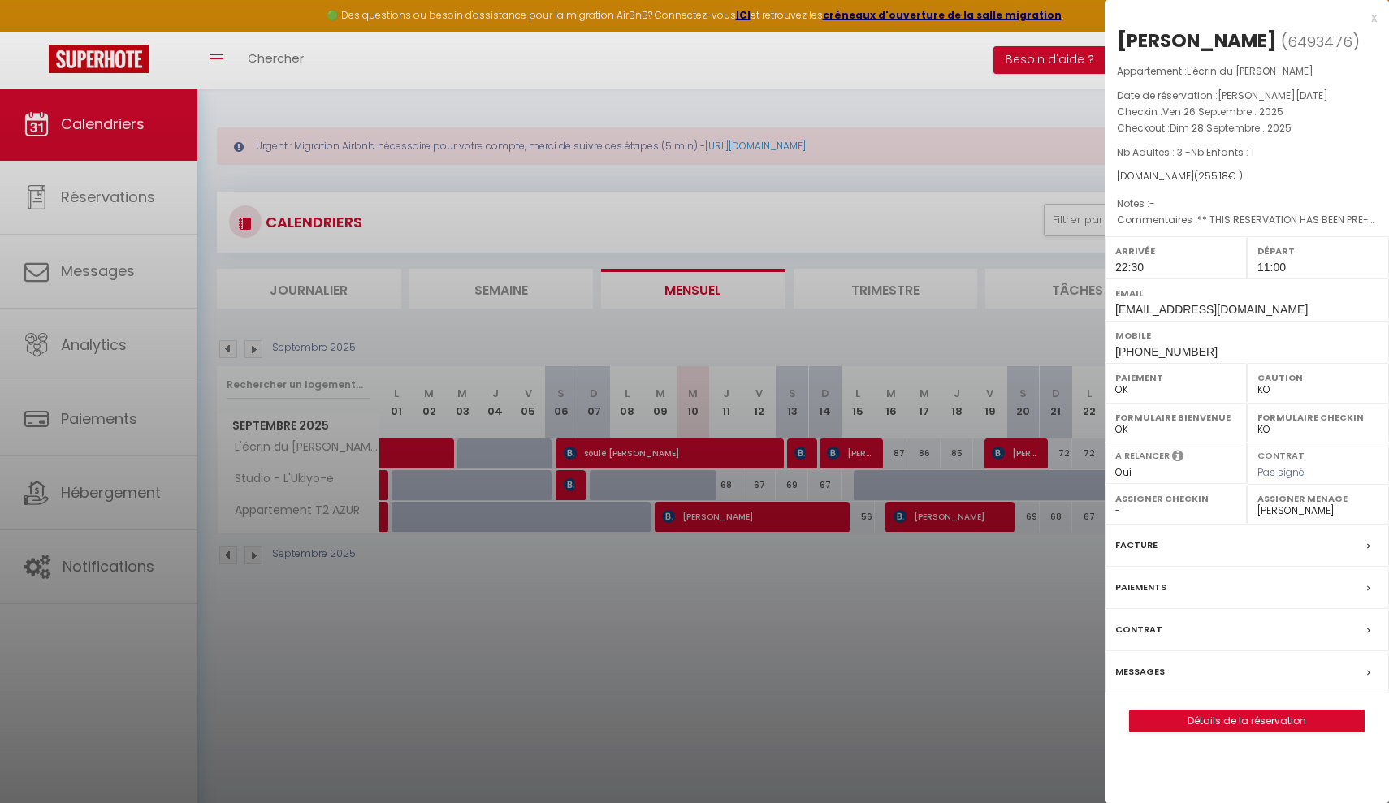
click at [984, 626] on div at bounding box center [694, 401] width 1389 height 803
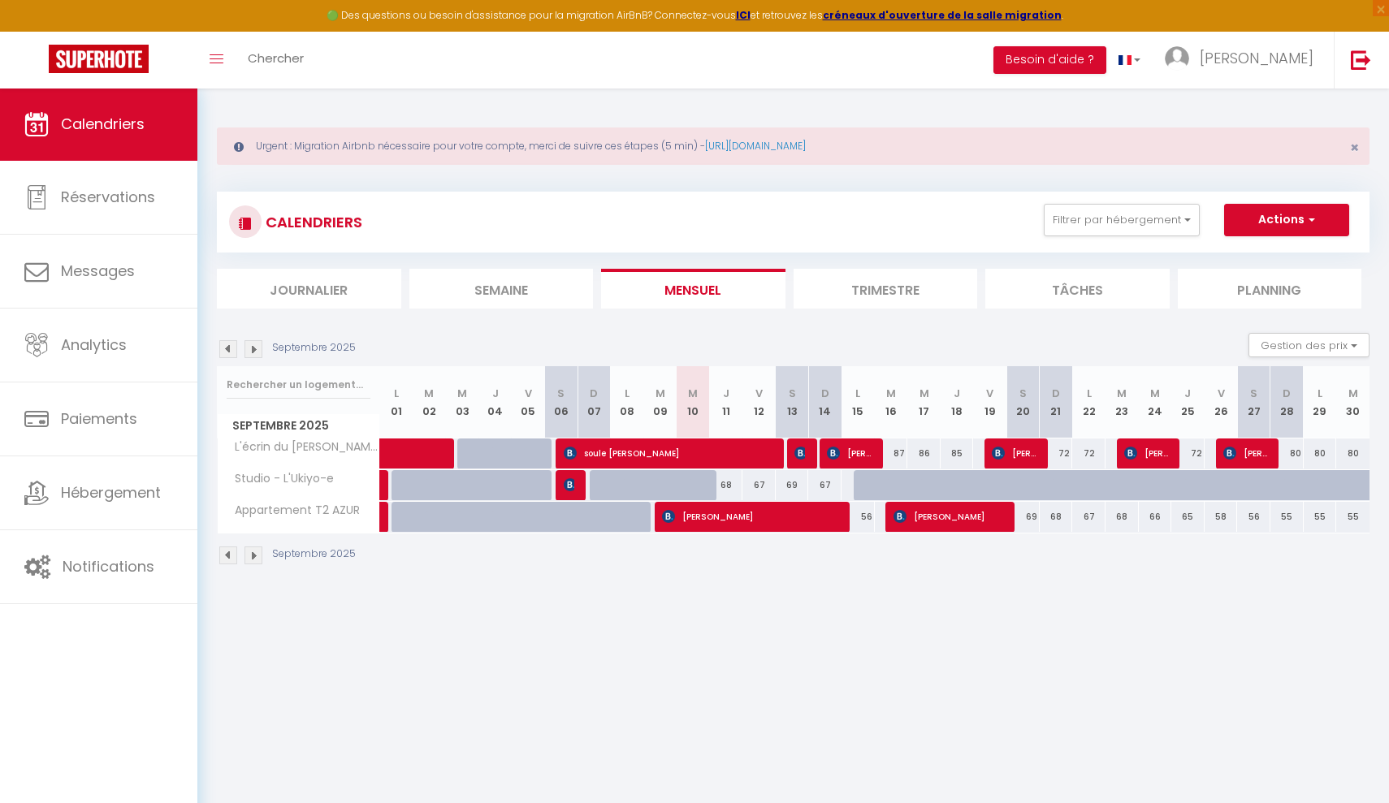
click at [253, 350] on img at bounding box center [254, 349] width 18 height 18
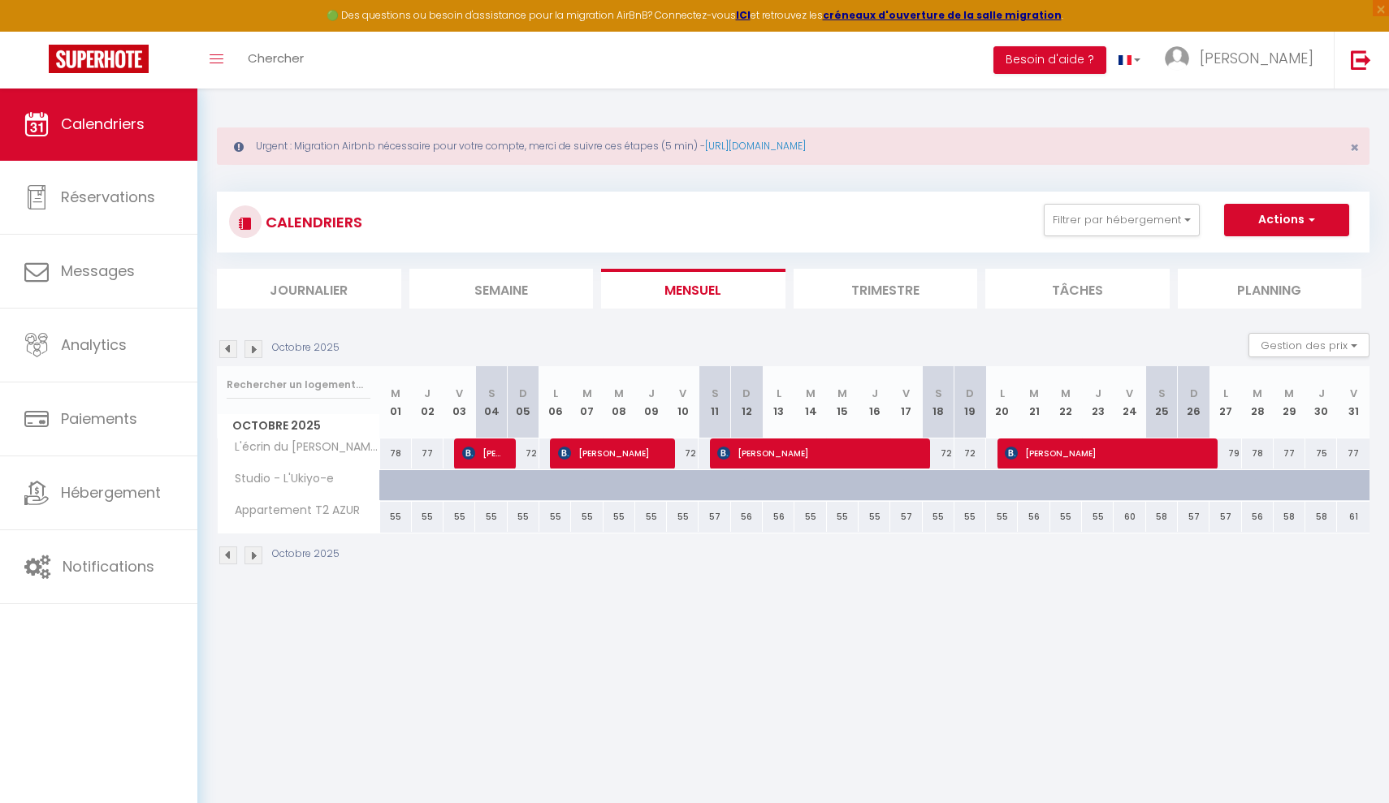
click at [253, 350] on img at bounding box center [254, 349] width 18 height 18
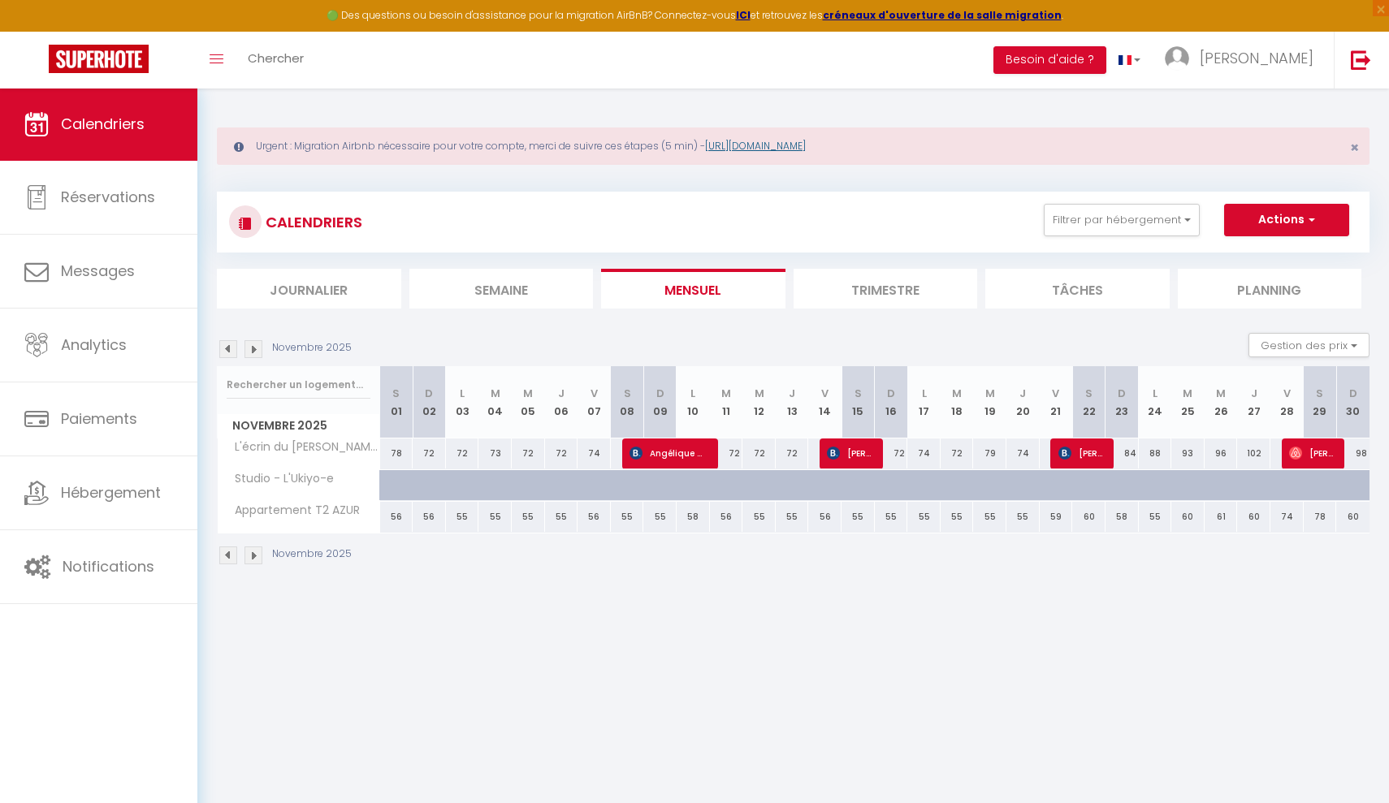
click at [765, 144] on link "[URL][DOMAIN_NAME]" at bounding box center [755, 146] width 101 height 14
